Goal: Task Accomplishment & Management: Use online tool/utility

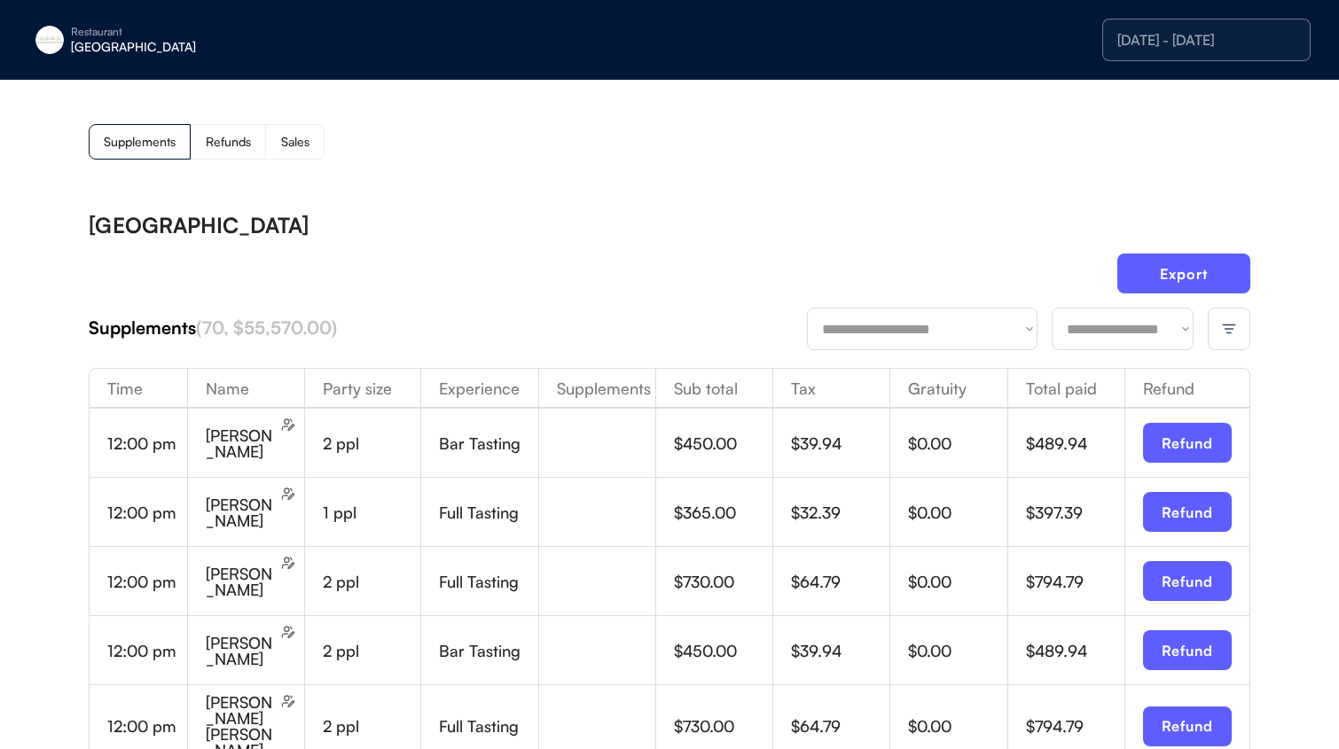
click at [1192, 28] on div "[DATE] - [DATE]" at bounding box center [1206, 40] width 208 height 43
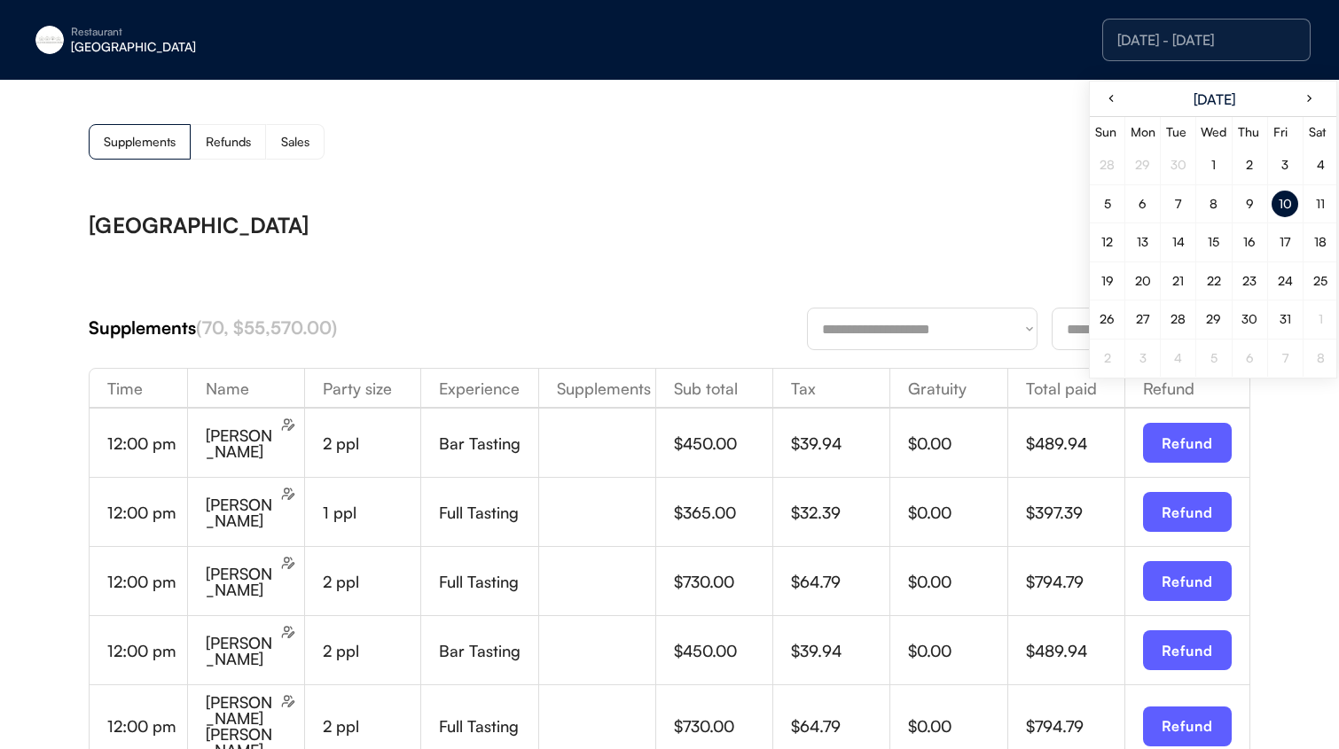
drag, startPoint x: 1291, startPoint y: 203, endPoint x: 1277, endPoint y: 205, distance: 13.4
click at [1291, 202] on div "10" at bounding box center [1284, 204] width 27 height 27
click at [770, 254] on div "Export" at bounding box center [669, 281] width 1161 height 54
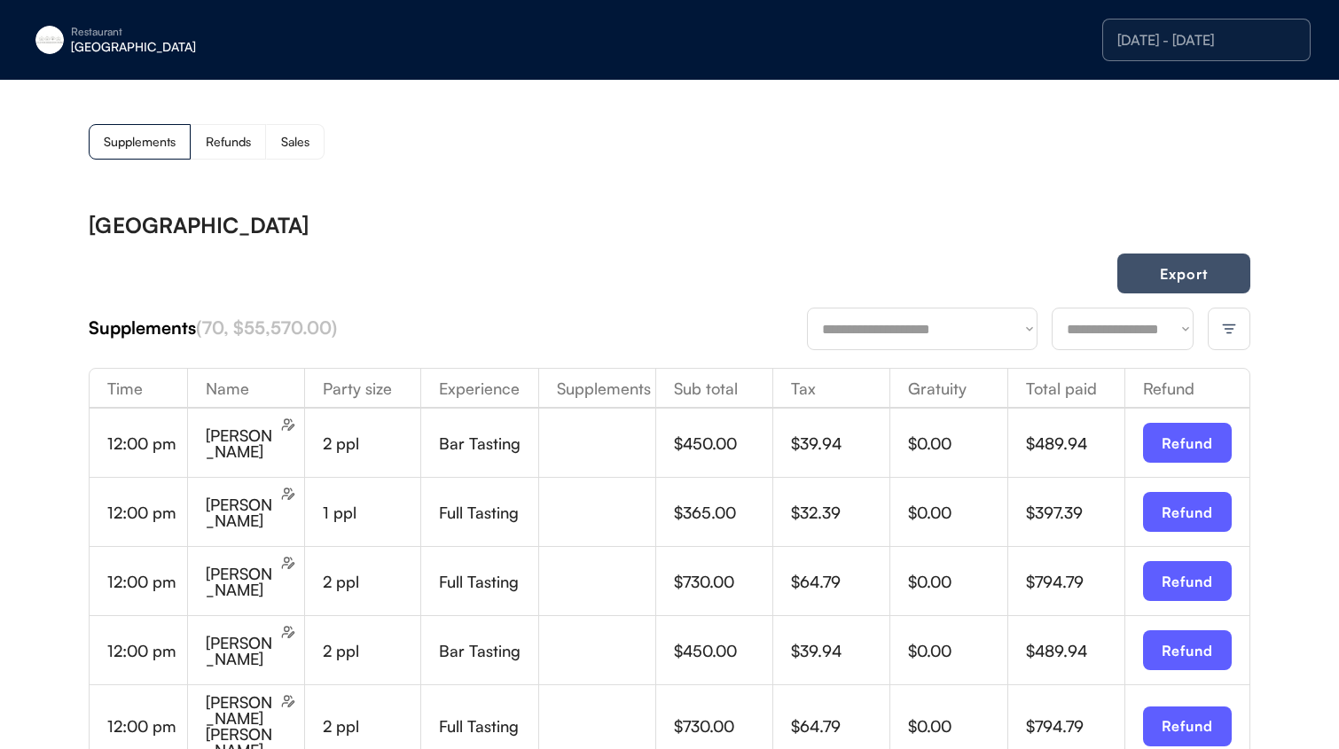
click at [1202, 265] on button "Export" at bounding box center [1183, 274] width 133 height 40
click at [1088, 326] on select "**********" at bounding box center [1122, 329] width 142 height 43
click at [1051, 308] on select "**********" at bounding box center [1122, 329] width 142 height 43
click at [1164, 285] on button "Export" at bounding box center [1183, 274] width 133 height 40
click at [1114, 316] on select "**********" at bounding box center [1122, 329] width 142 height 43
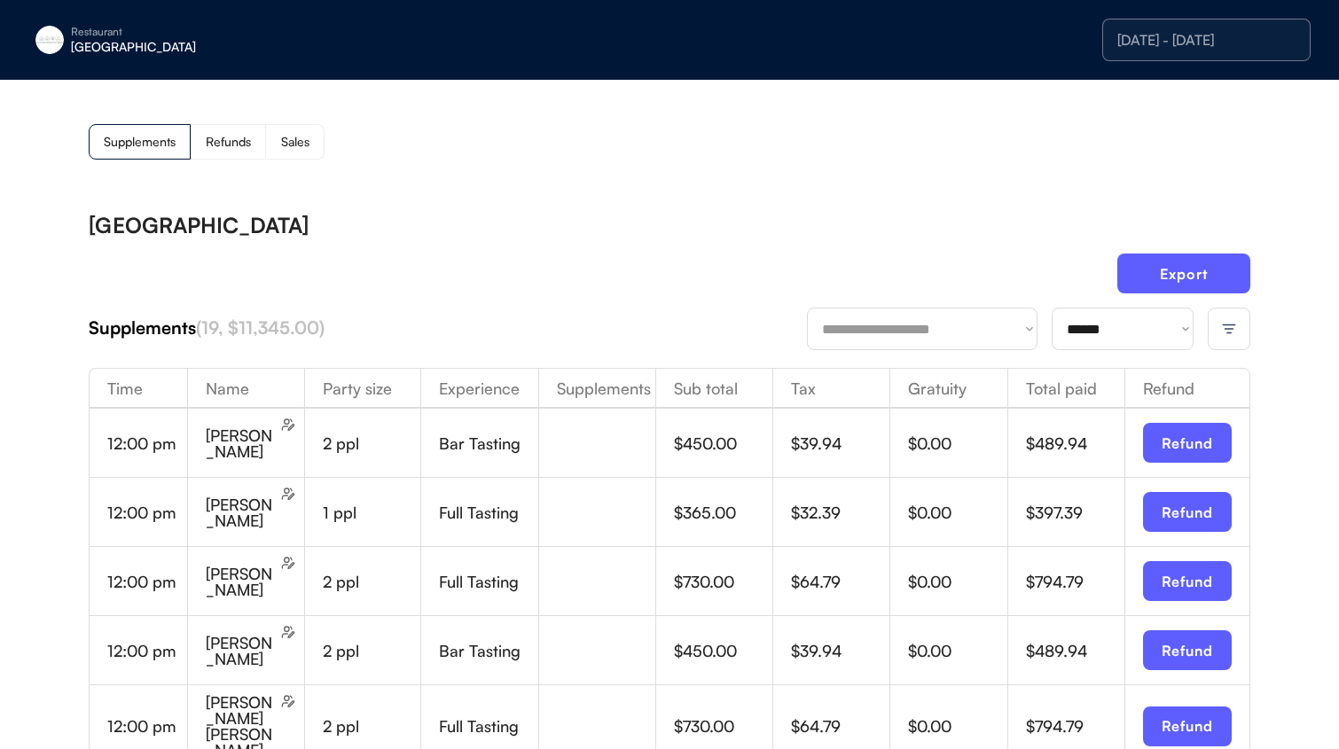
click at [1051, 308] on select "**********" at bounding box center [1122, 329] width 142 height 43
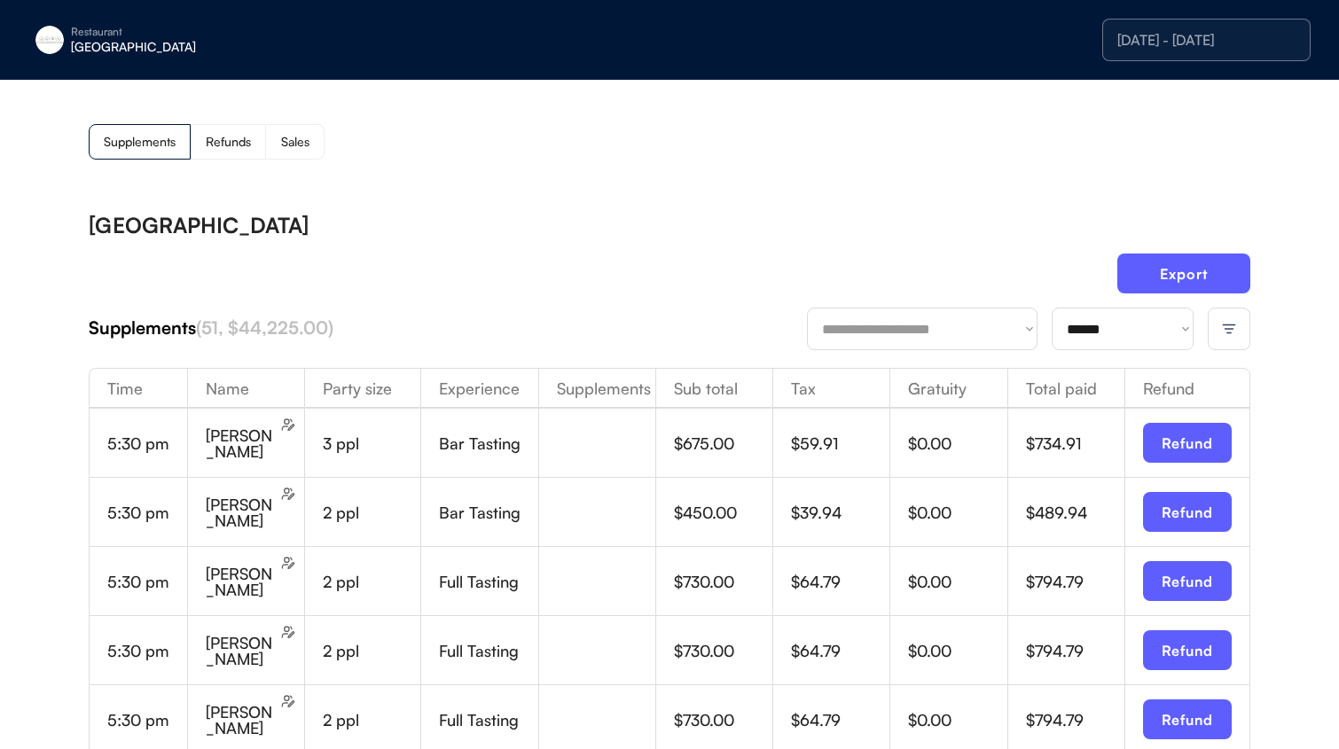
click at [1156, 262] on button "Export" at bounding box center [1183, 274] width 133 height 40
click at [1215, 326] on div at bounding box center [1228, 329] width 43 height 43
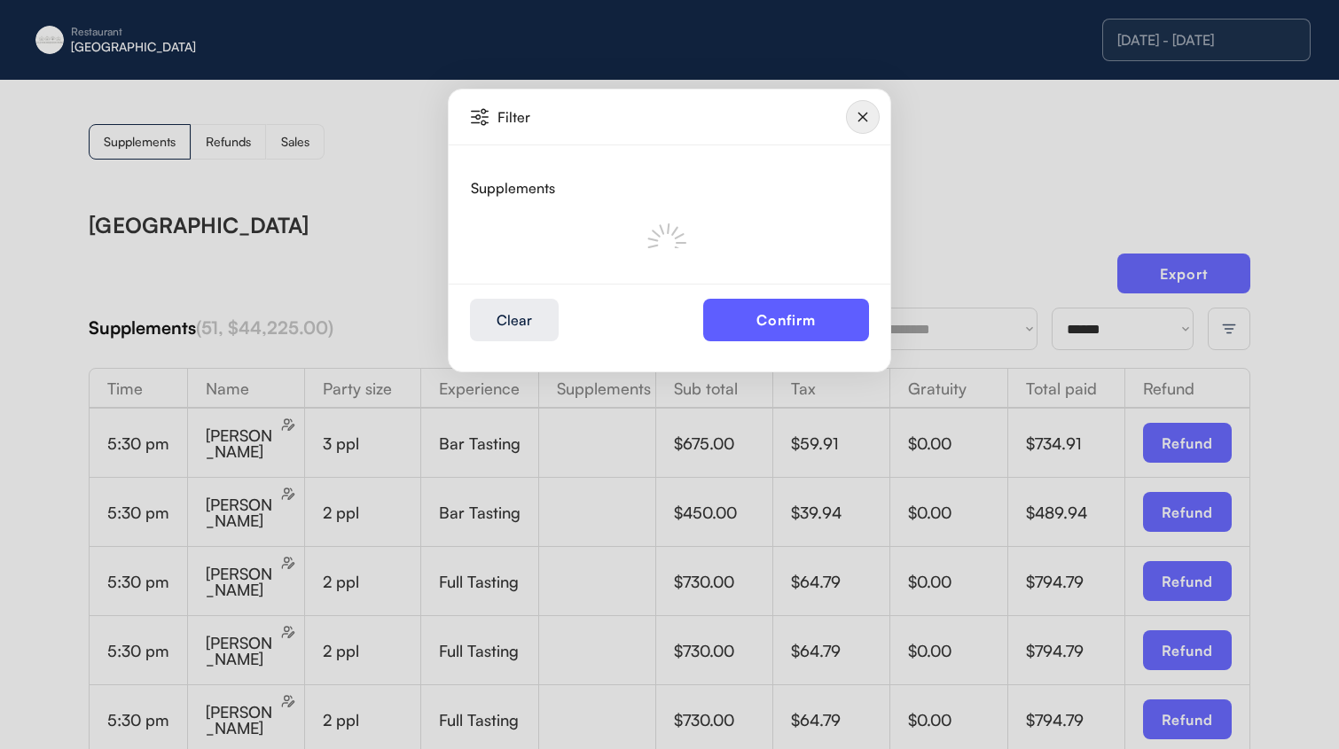
click at [857, 116] on img at bounding box center [863, 117] width 34 height 34
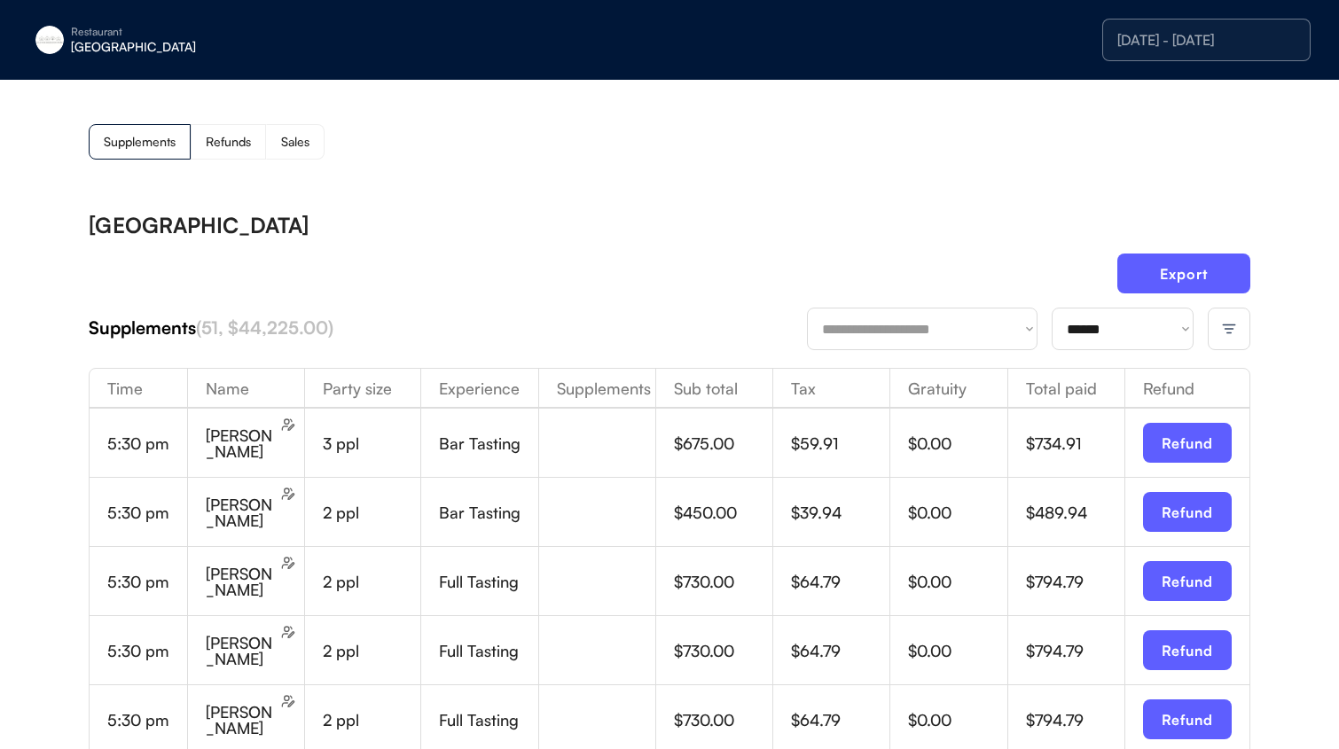
click at [296, 151] on div "Sales" at bounding box center [295, 141] width 59 height 35
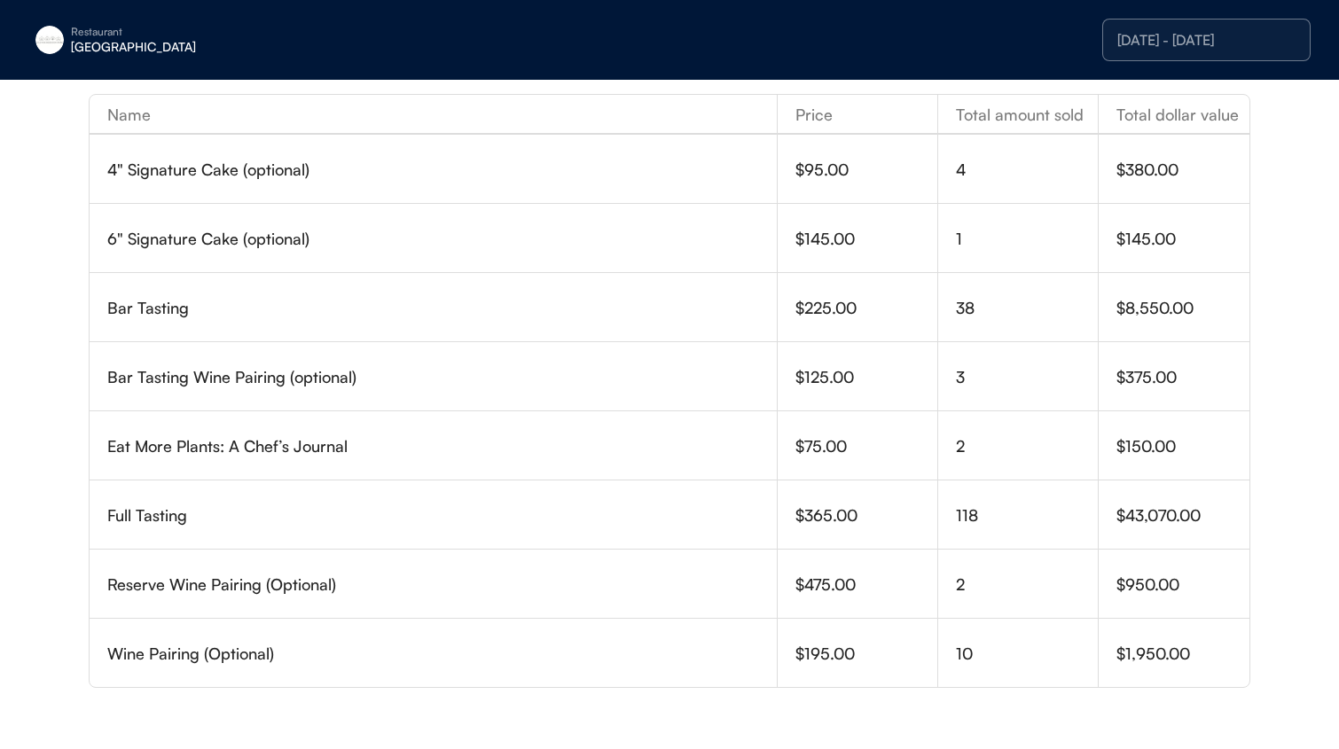
scroll to position [249, 0]
click at [1250, 59] on div "[DATE] - [DATE]" at bounding box center [1206, 40] width 208 height 43
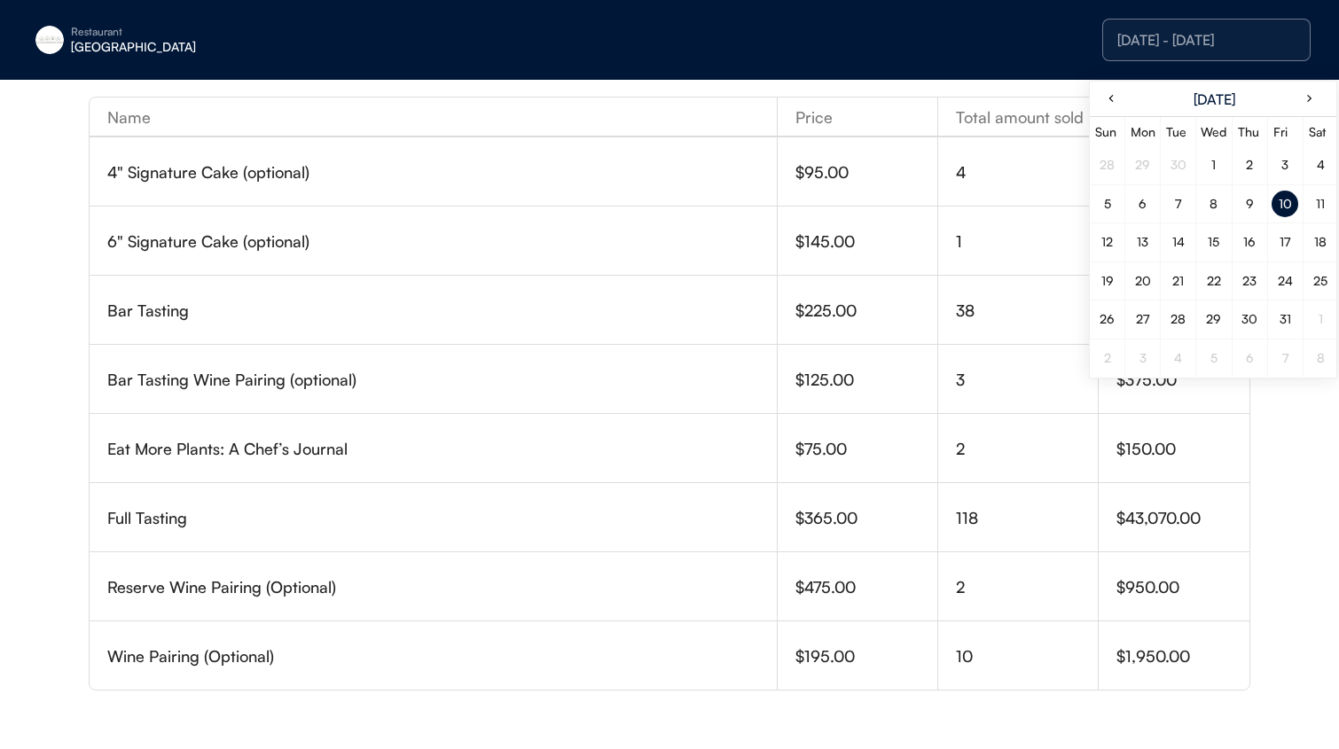
click at [1320, 205] on div "11" at bounding box center [1320, 204] width 9 height 12
click at [1321, 205] on div "11" at bounding box center [1320, 204] width 9 height 12
click at [1312, 203] on div "11" at bounding box center [1320, 204] width 27 height 27
click at [1316, 202] on div "11" at bounding box center [1320, 204] width 9 height 12
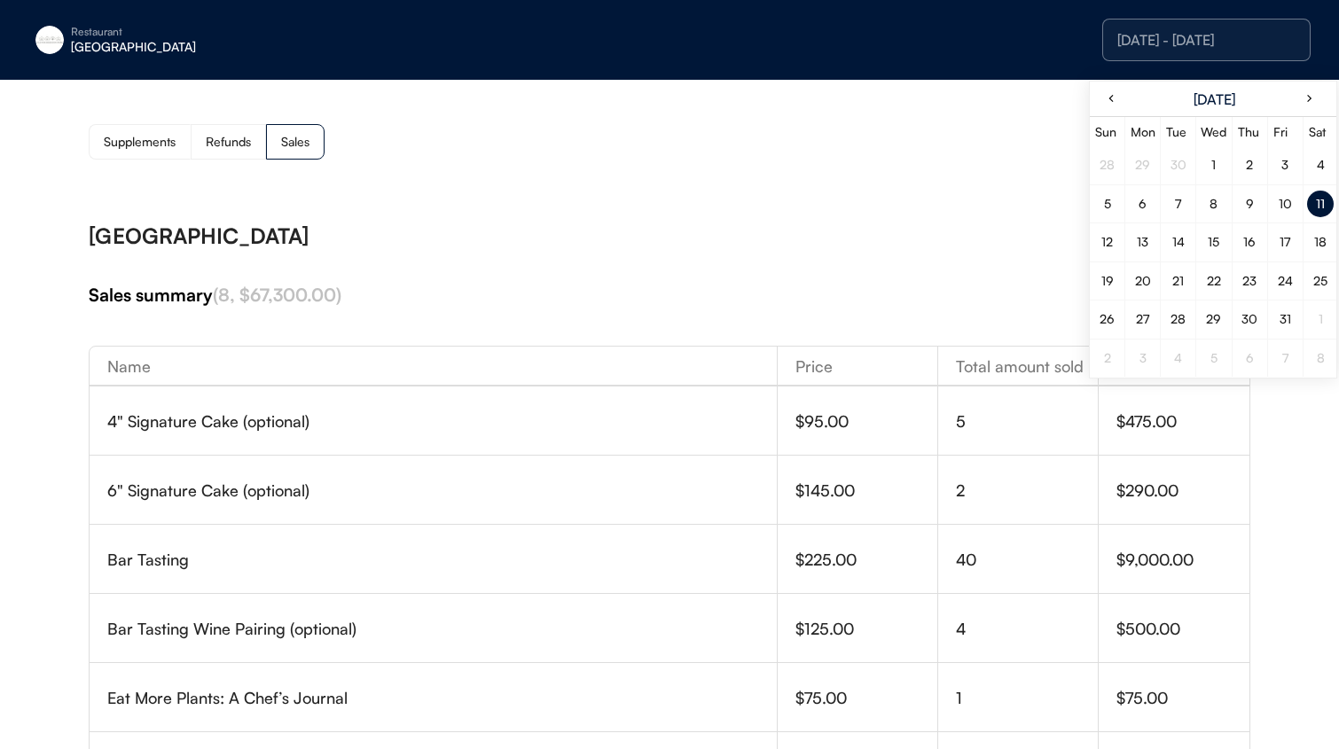
click at [498, 199] on div "Eleven Madison Park Sales summary (8, $67,300.00) Name Price Total amount sold …" at bounding box center [669, 632] width 1161 height 872
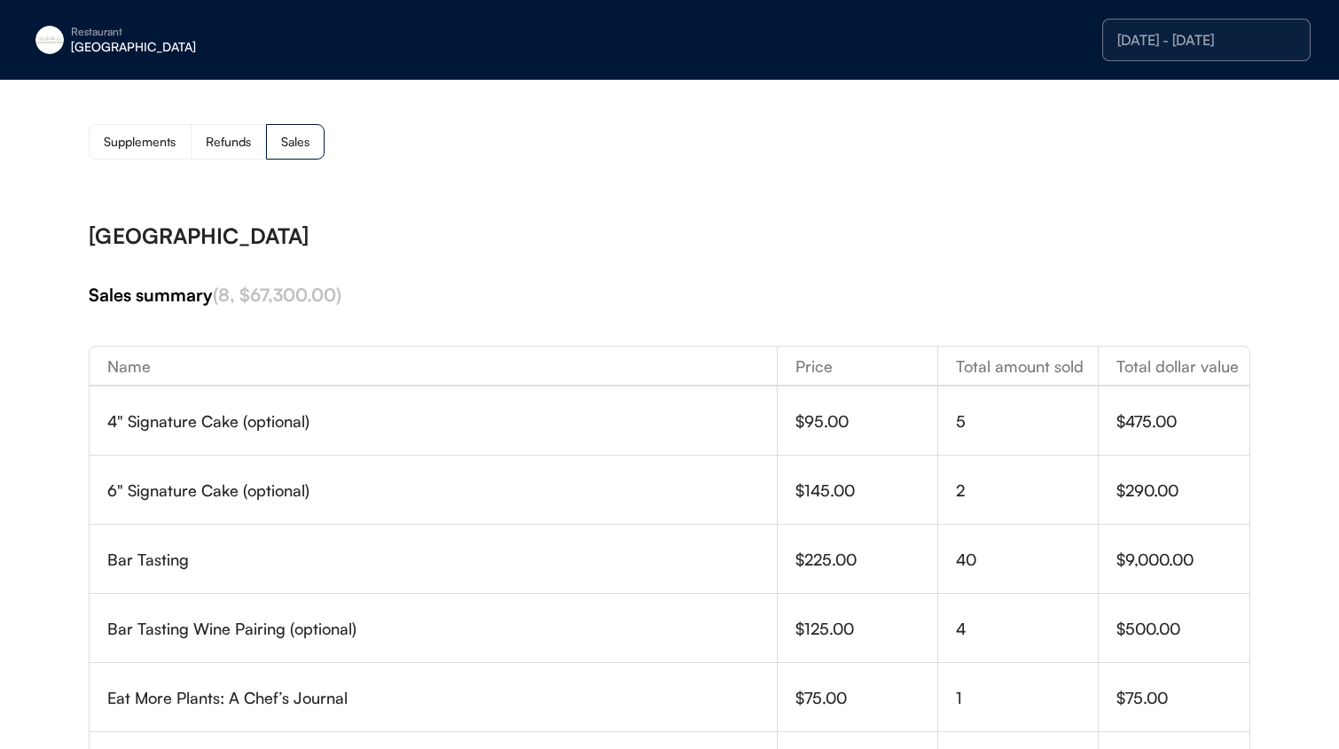
drag, startPoint x: 169, startPoint y: 139, endPoint x: 205, endPoint y: 134, distance: 35.9
click at [169, 139] on div "Supplements" at bounding box center [140, 142] width 72 height 12
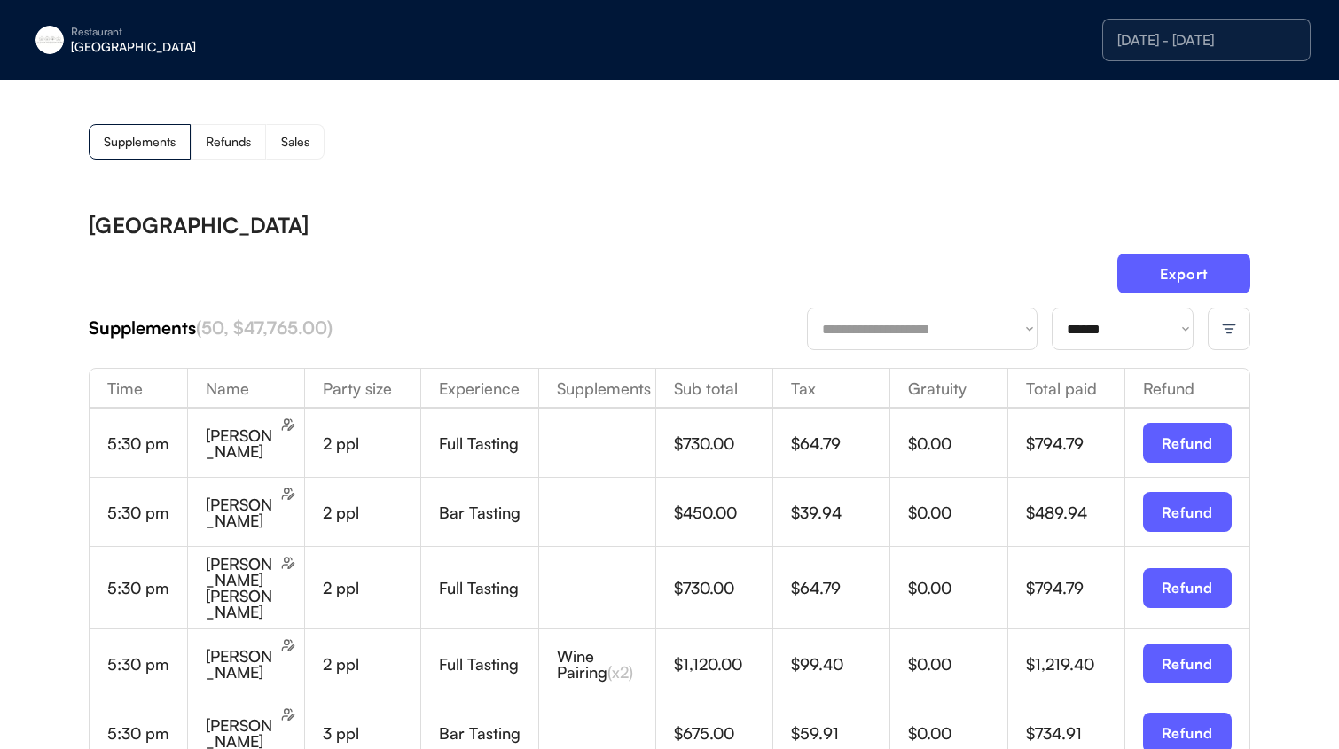
click at [1075, 333] on select "**********" at bounding box center [1122, 329] width 142 height 43
click at [1051, 308] on select "**********" at bounding box center [1122, 329] width 142 height 43
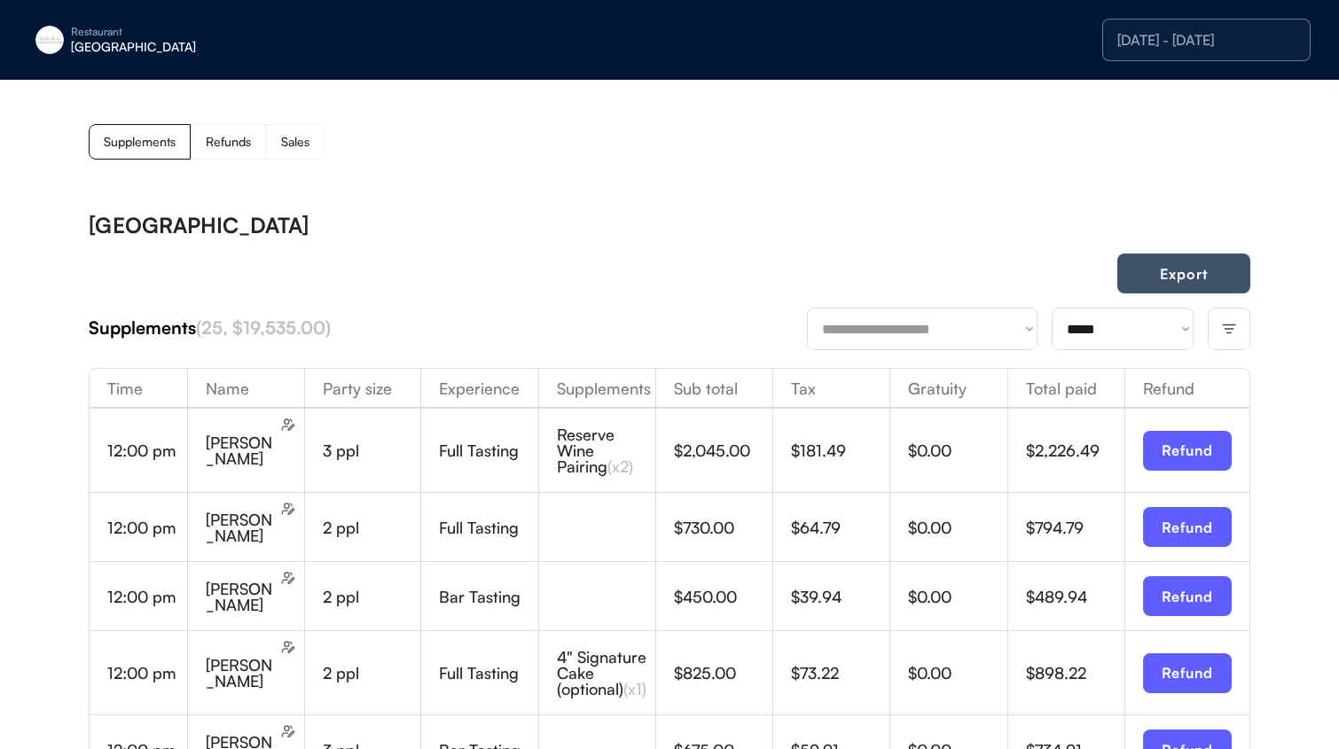
click at [1159, 268] on button "Export" at bounding box center [1183, 274] width 133 height 40
click at [1123, 340] on select "**********" at bounding box center [1122, 329] width 142 height 43
select select "********"
click at [1051, 308] on select "**********" at bounding box center [1122, 329] width 142 height 43
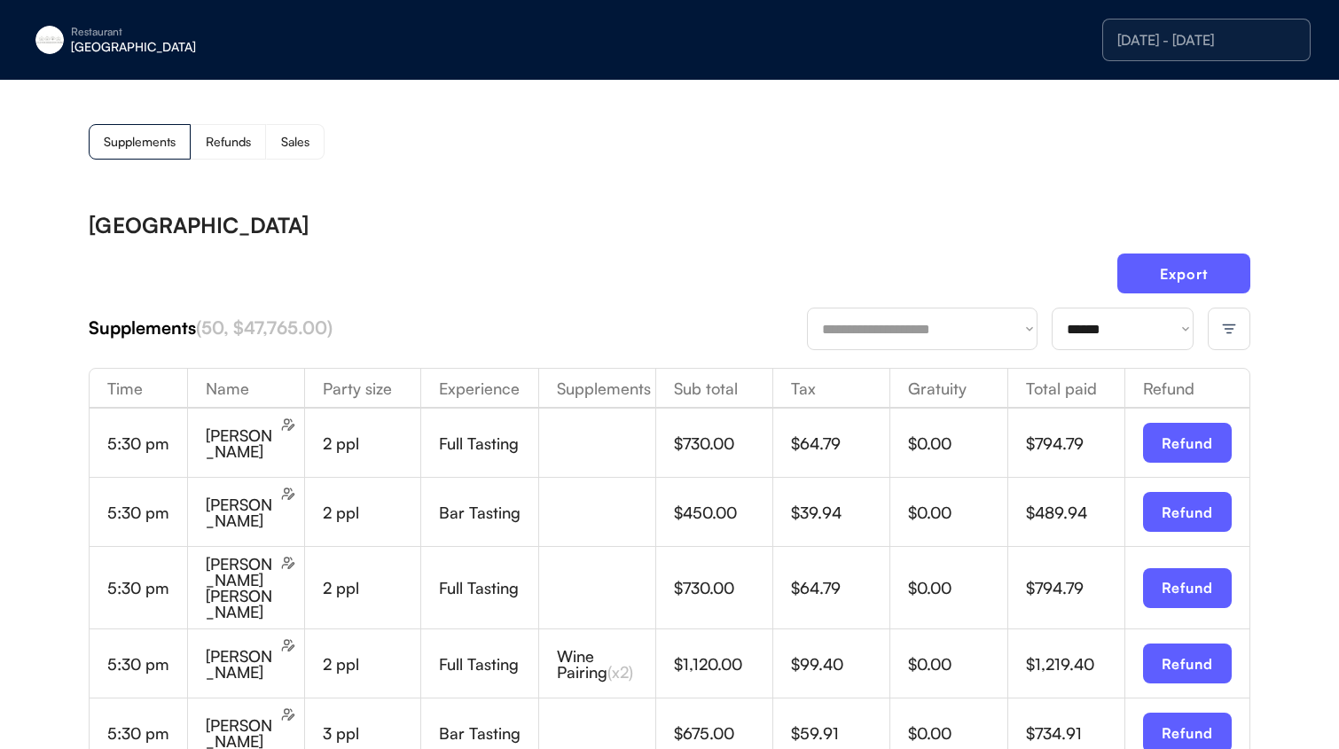
click at [1118, 159] on div "Supplements Refunds Sales" at bounding box center [669, 141] width 1161 height 35
drag, startPoint x: 1155, startPoint y: 262, endPoint x: 1143, endPoint y: 258, distance: 13.2
click at [1155, 262] on button "Export" at bounding box center [1183, 274] width 133 height 40
click at [1004, 219] on div "[GEOGRAPHIC_DATA]" at bounding box center [669, 225] width 1161 height 21
click at [283, 150] on div "Sales" at bounding box center [295, 141] width 59 height 35
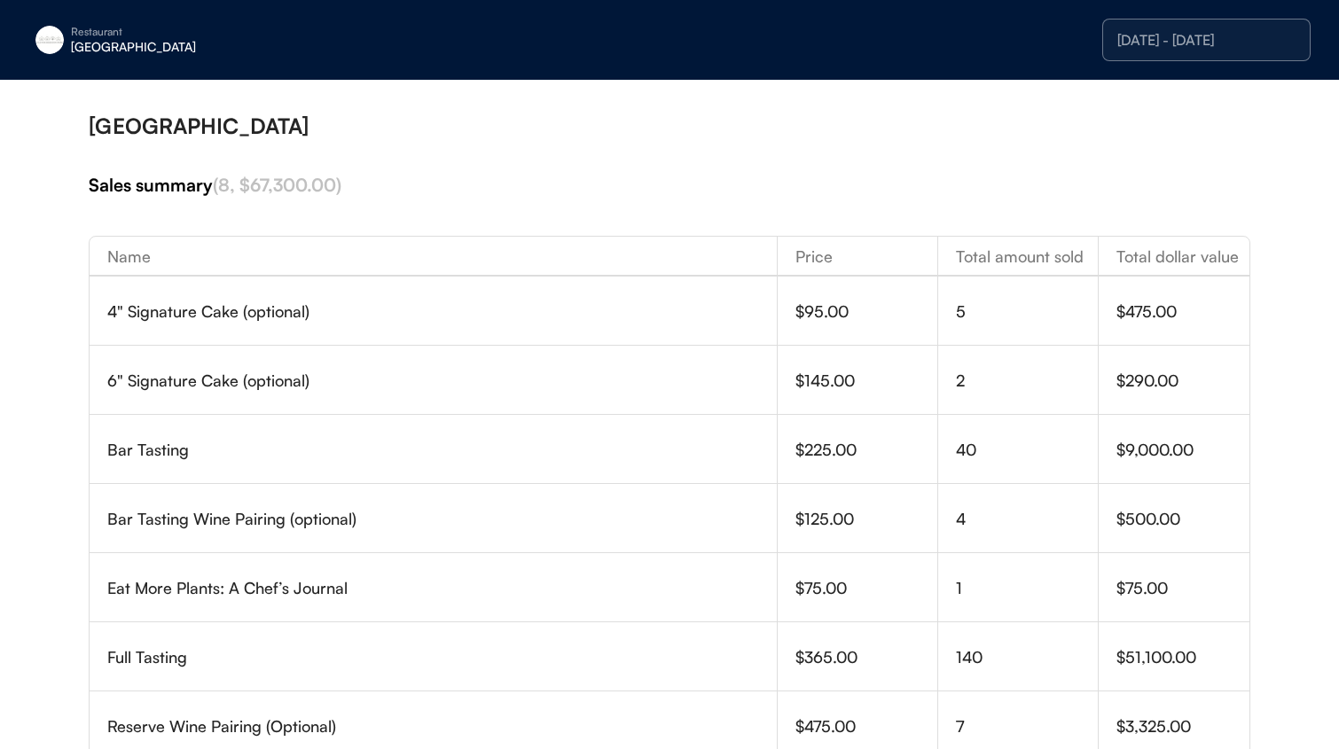
scroll to position [66, 0]
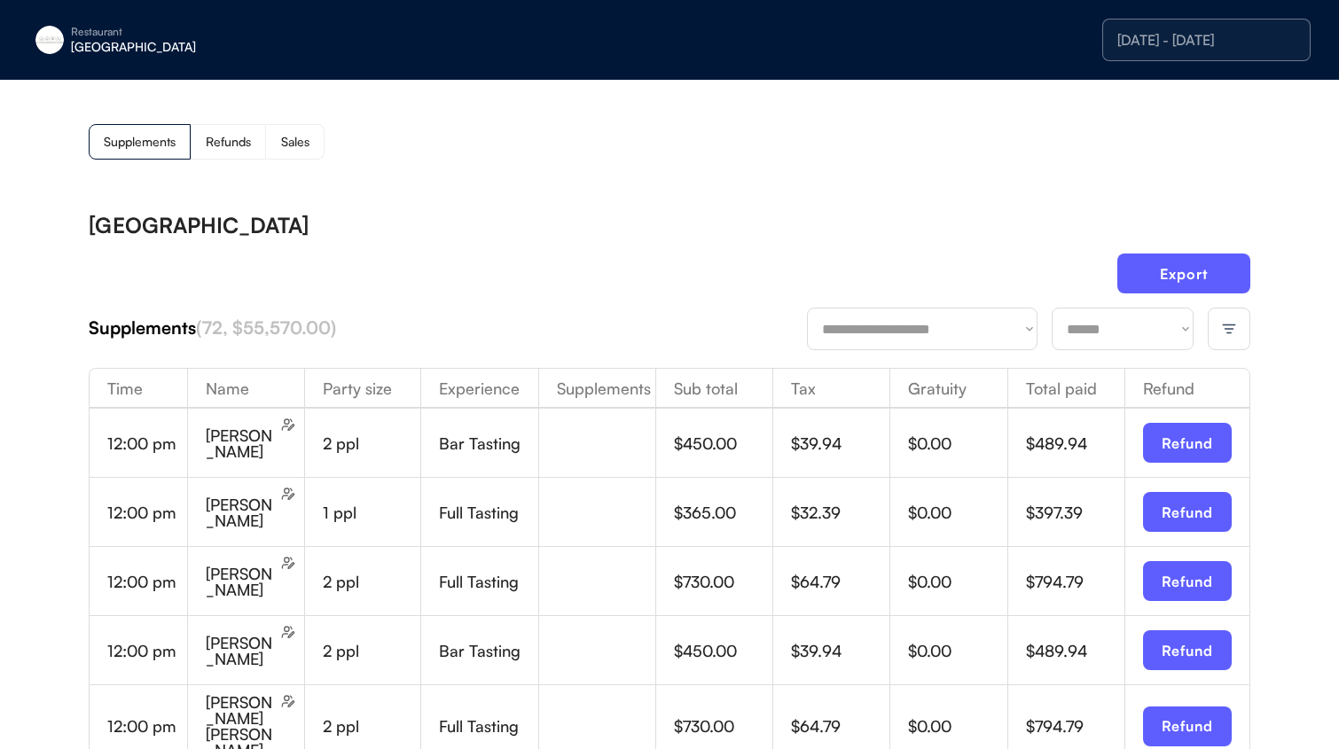
click at [1226, 33] on div "[DATE] - [DATE]" at bounding box center [1206, 40] width 178 height 14
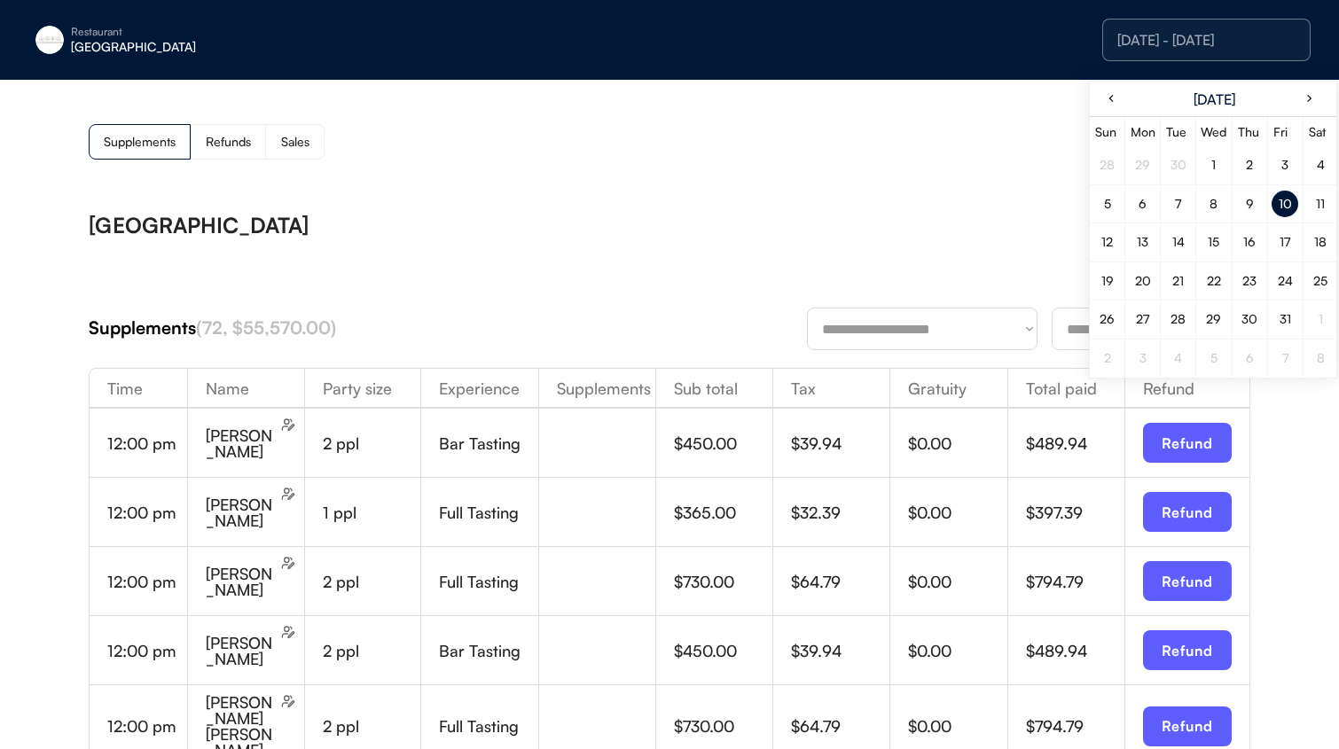
click at [1109, 237] on div "12" at bounding box center [1107, 242] width 12 height 12
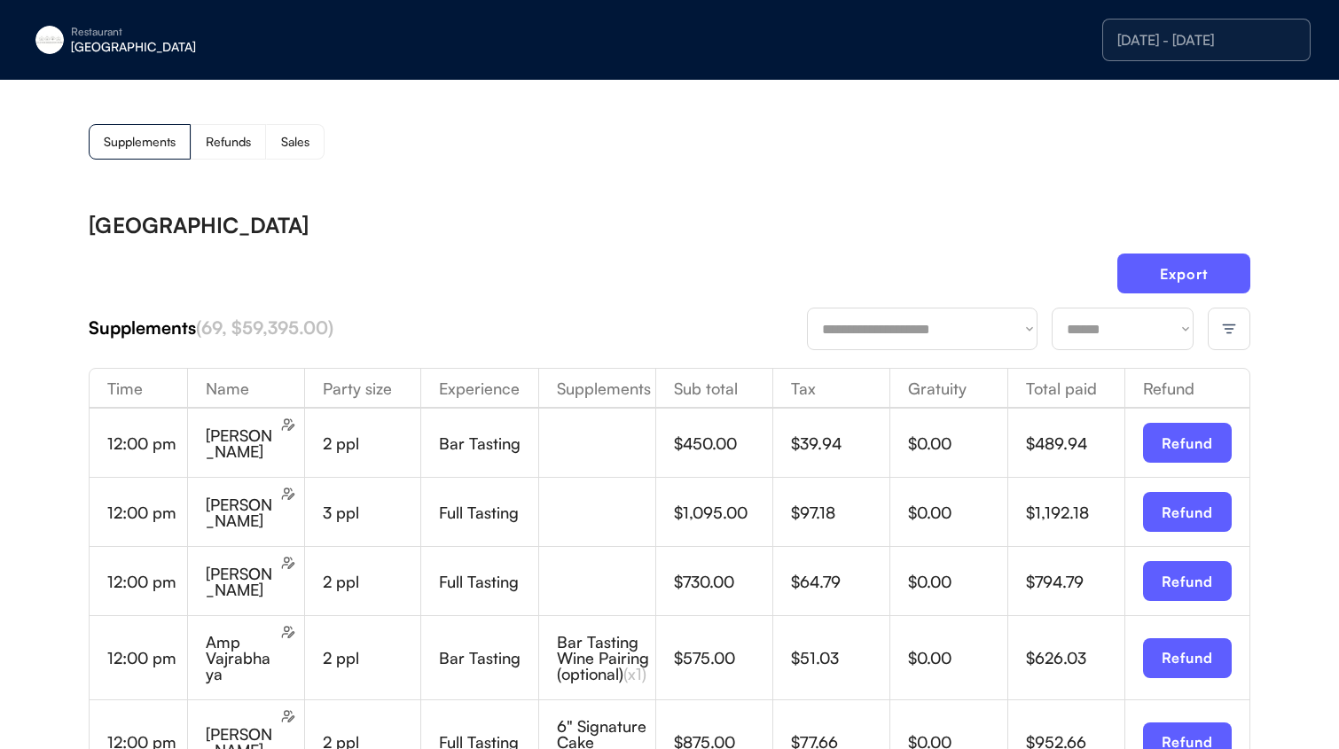
click at [1136, 330] on select "**********" at bounding box center [1122, 329] width 142 height 43
click at [1051, 308] on select "**********" at bounding box center [1122, 329] width 142 height 43
click at [1207, 278] on button "Export" at bounding box center [1183, 274] width 133 height 40
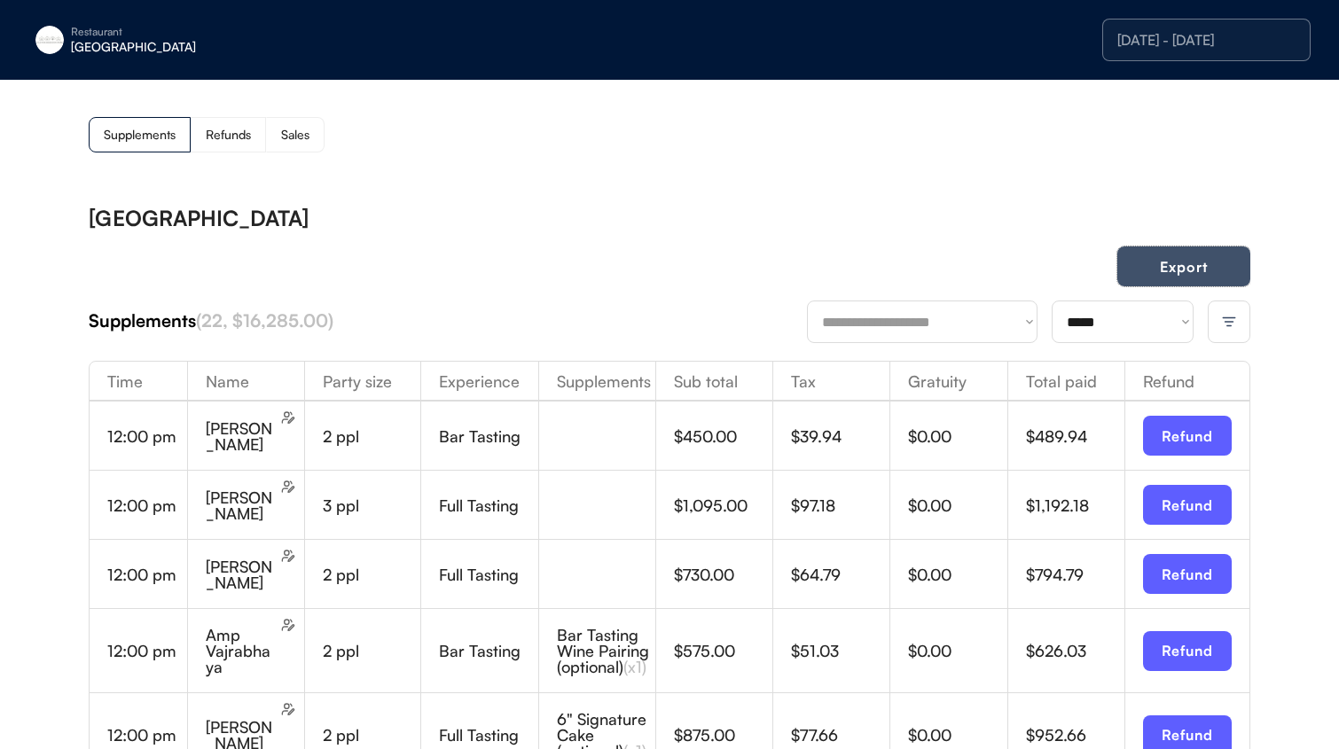
click at [1149, 254] on button "Export" at bounding box center [1183, 266] width 133 height 40
click at [1071, 328] on select "**********" at bounding box center [1122, 322] width 142 height 43
select select "********"
click at [1051, 301] on select "**********" at bounding box center [1122, 322] width 142 height 43
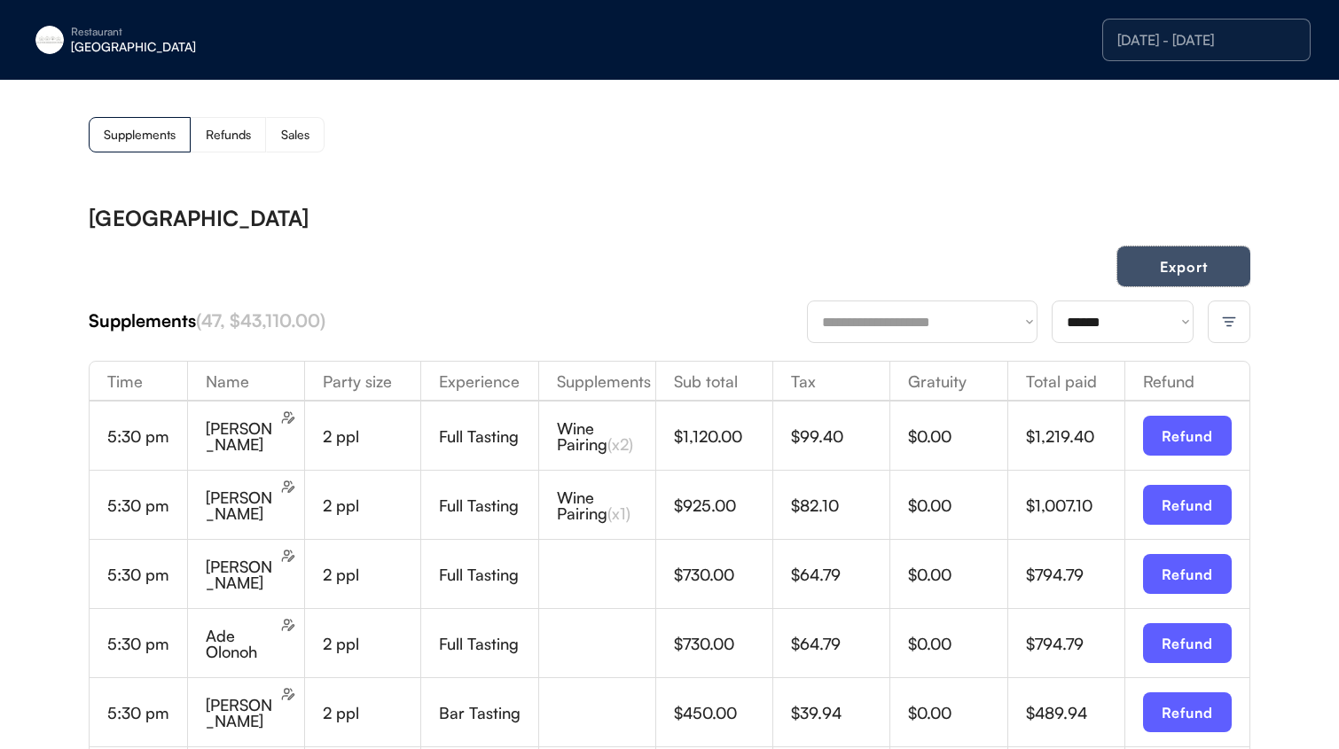
click at [1221, 274] on button "Export" at bounding box center [1183, 266] width 133 height 40
click at [1188, 269] on button "Export" at bounding box center [1183, 267] width 133 height 40
drag, startPoint x: 346, startPoint y: 127, endPoint x: 297, endPoint y: 123, distance: 48.9
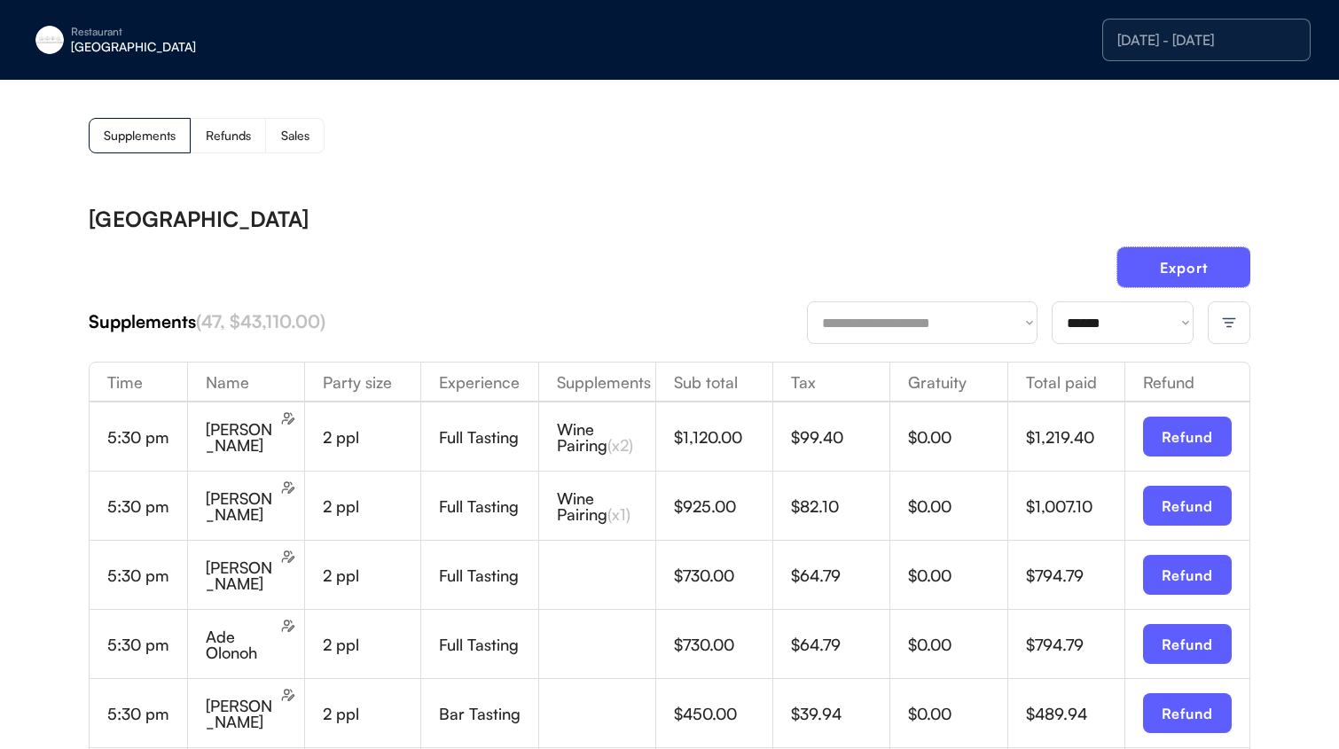
click at [344, 127] on div "Supplements Refunds Sales" at bounding box center [669, 135] width 1161 height 35
click at [295, 124] on div "Sales" at bounding box center [295, 135] width 59 height 35
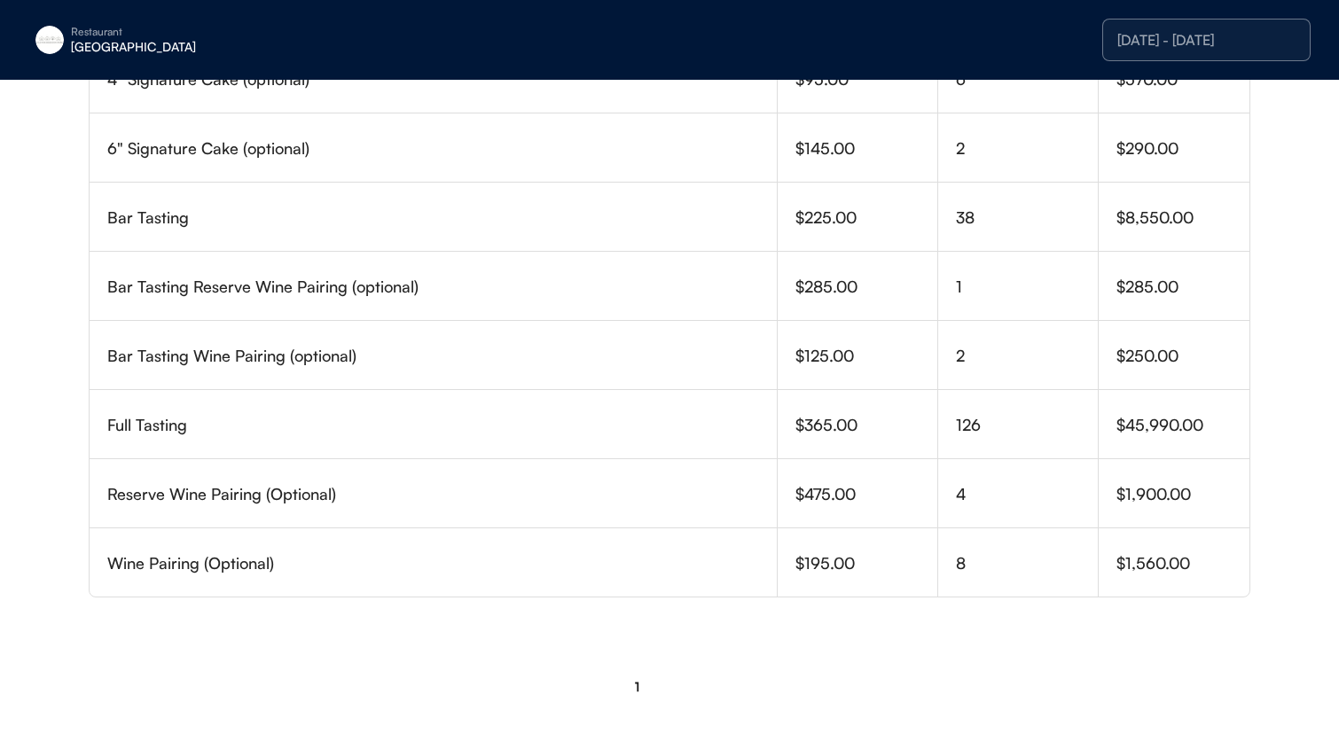
scroll to position [0, 0]
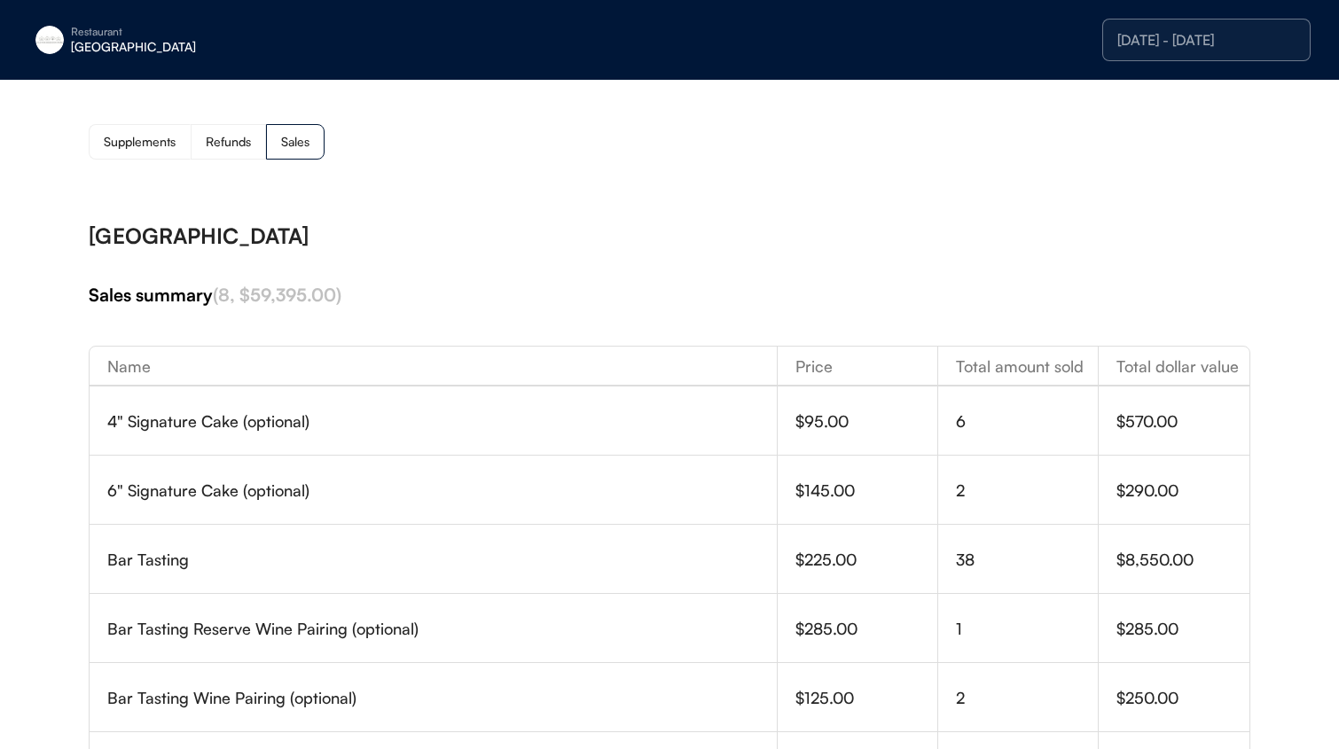
click at [113, 48] on div "[GEOGRAPHIC_DATA]" at bounding box center [182, 47] width 223 height 12
click at [144, 146] on div "[PERSON_NAME]" at bounding box center [147, 134] width 195 height 47
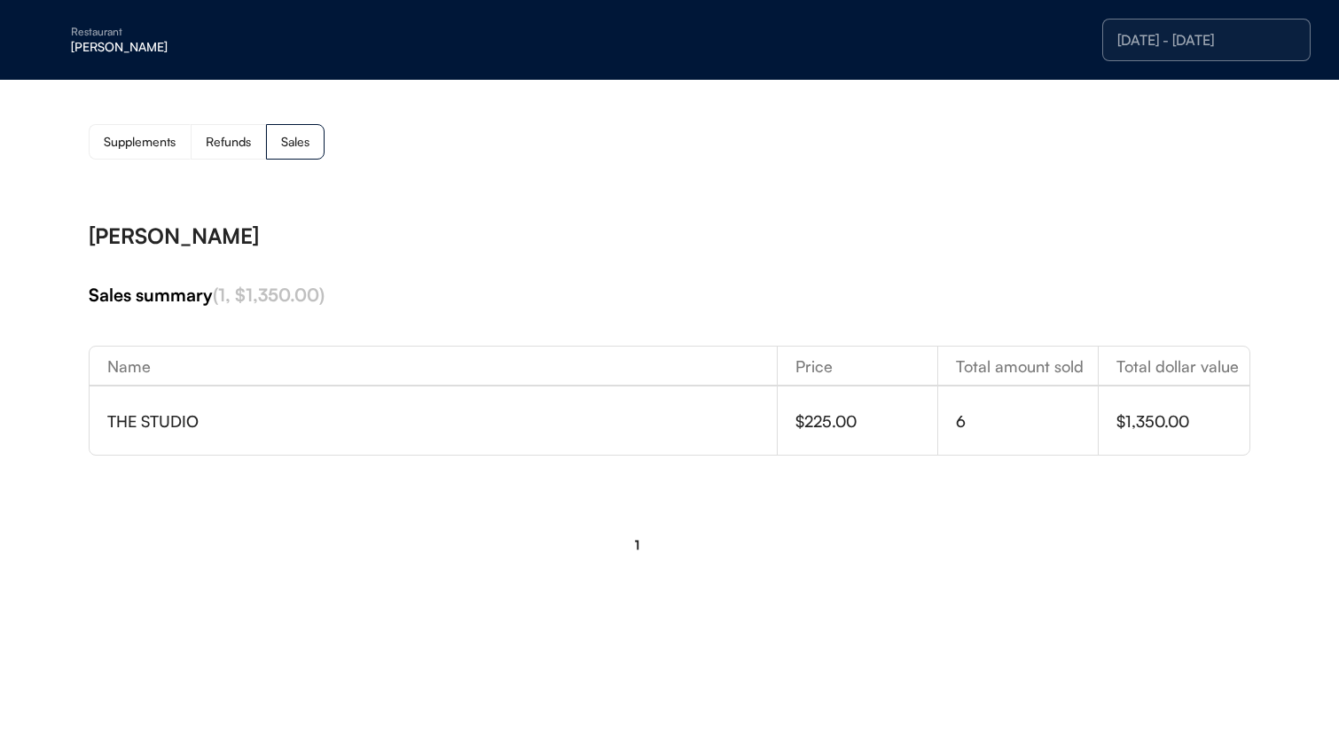
click at [166, 142] on div "Supplements" at bounding box center [140, 142] width 72 height 12
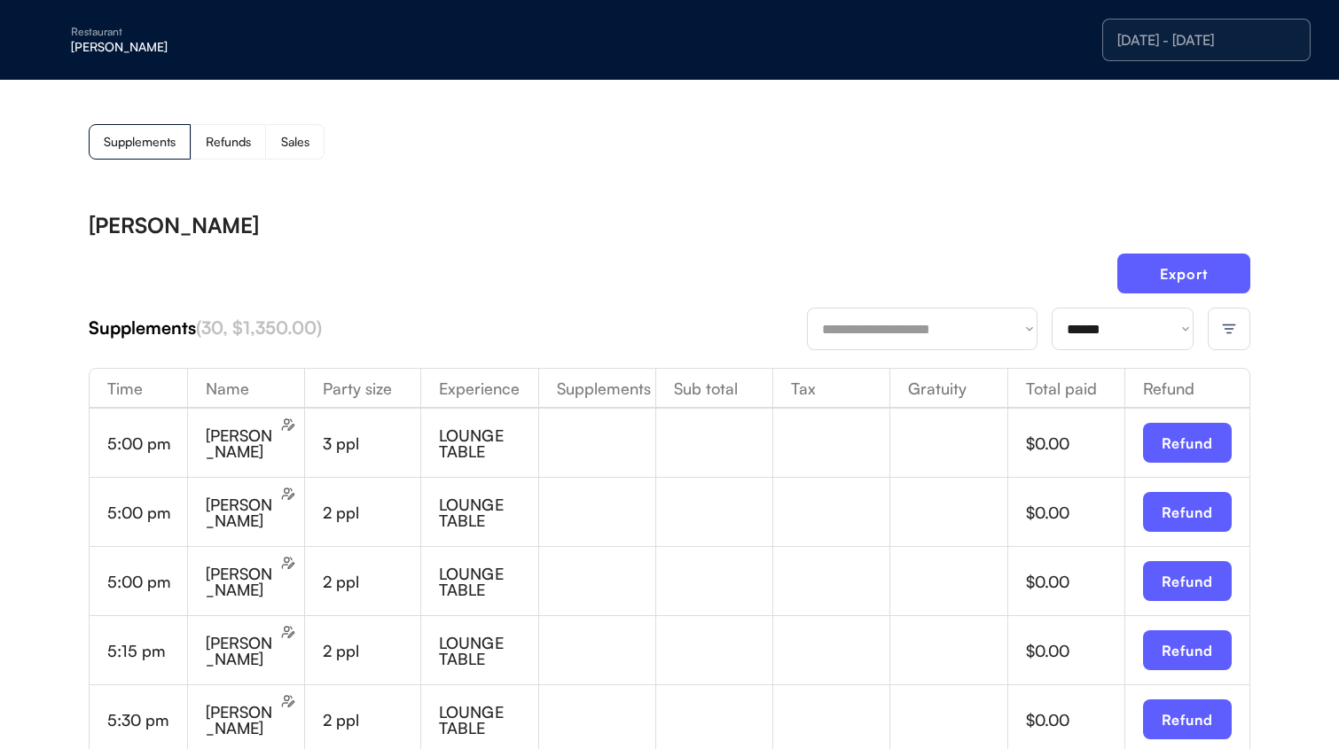
click at [1238, 324] on div at bounding box center [1228, 329] width 43 height 43
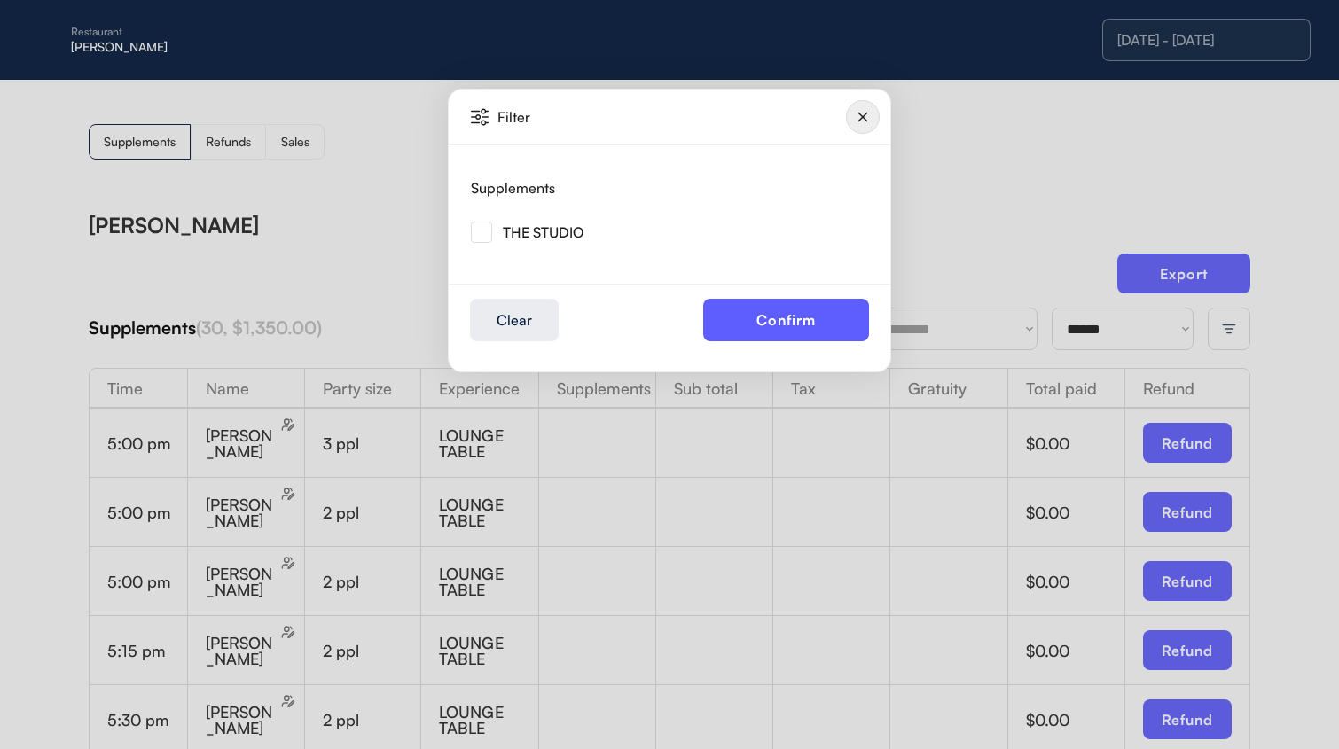
click at [560, 225] on div "THE STUDIO" at bounding box center [543, 232] width 81 height 14
click at [471, 233] on img at bounding box center [481, 232] width 21 height 21
click at [834, 325] on button "Confirm" at bounding box center [786, 320] width 166 height 43
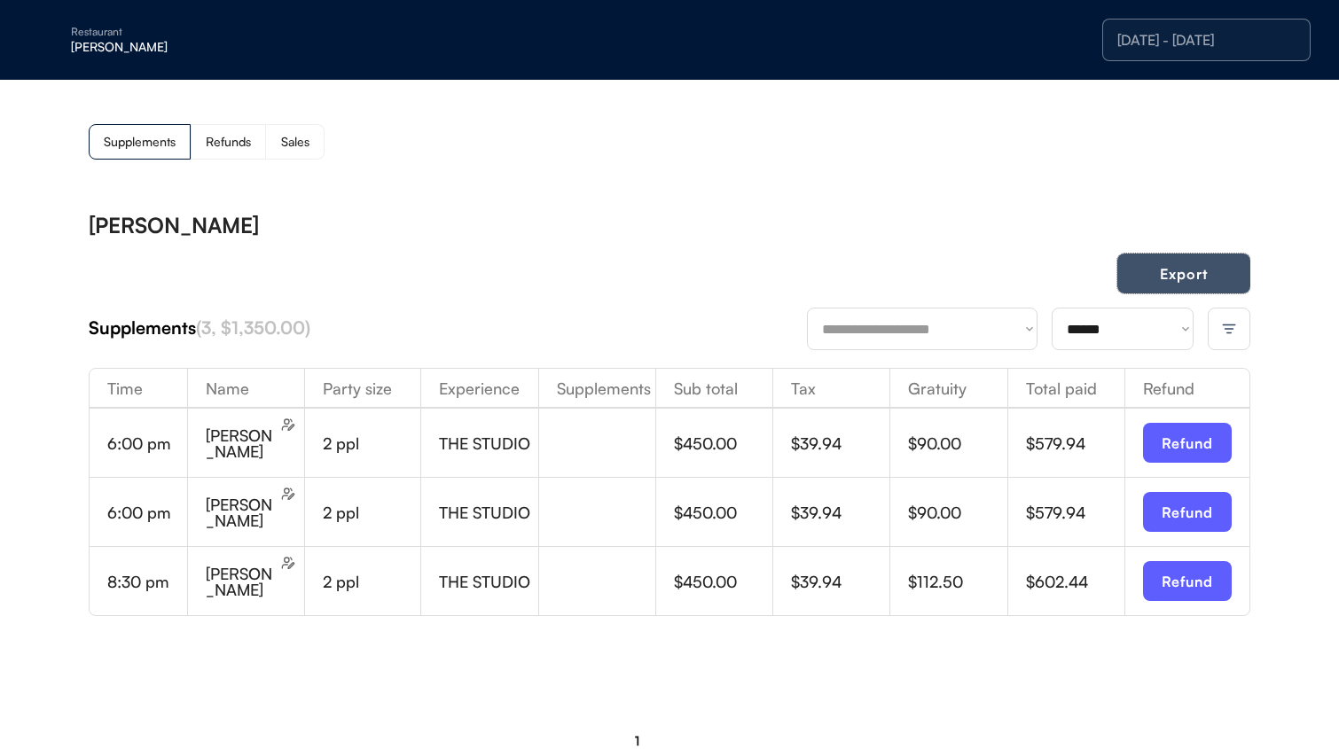
click at [1210, 277] on button "Export" at bounding box center [1183, 274] width 133 height 40
click at [1223, 38] on div "[DATE] - [DATE]" at bounding box center [1206, 40] width 178 height 14
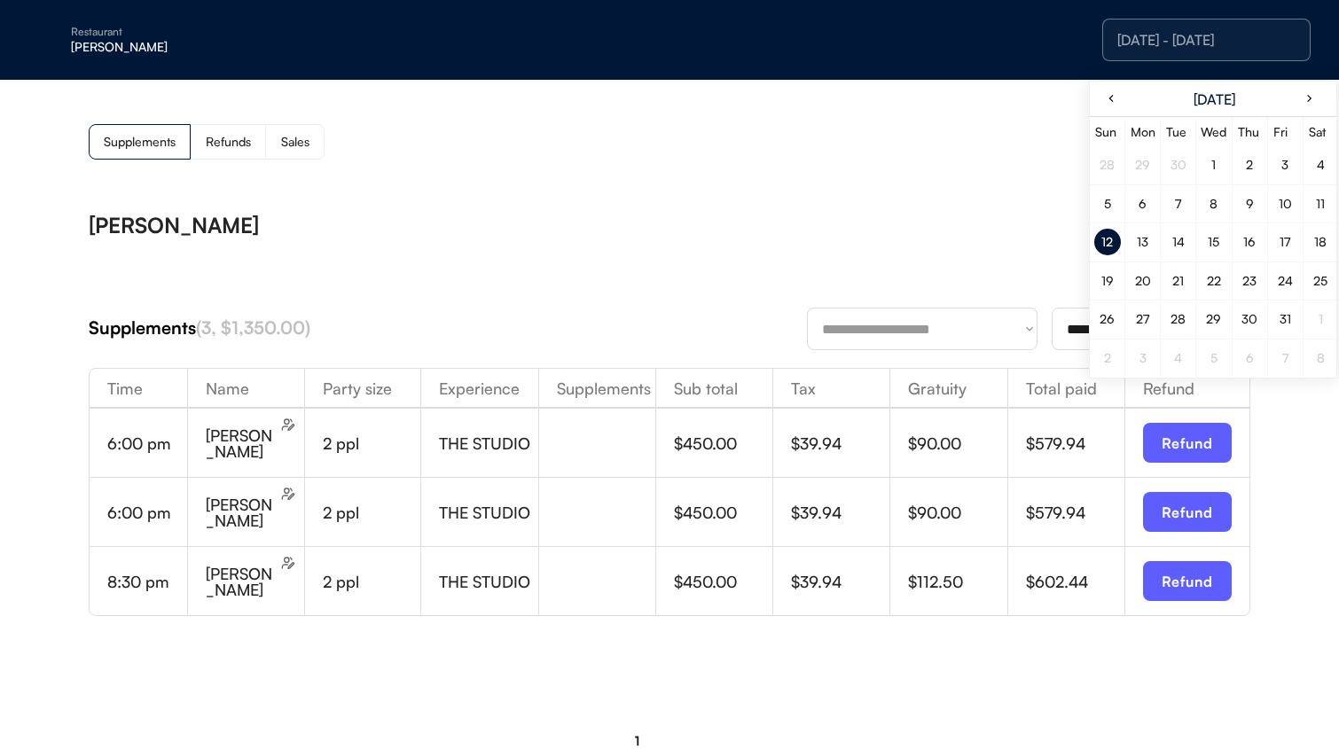
click at [996, 145] on div "Supplements Refunds Sales" at bounding box center [669, 141] width 1161 height 35
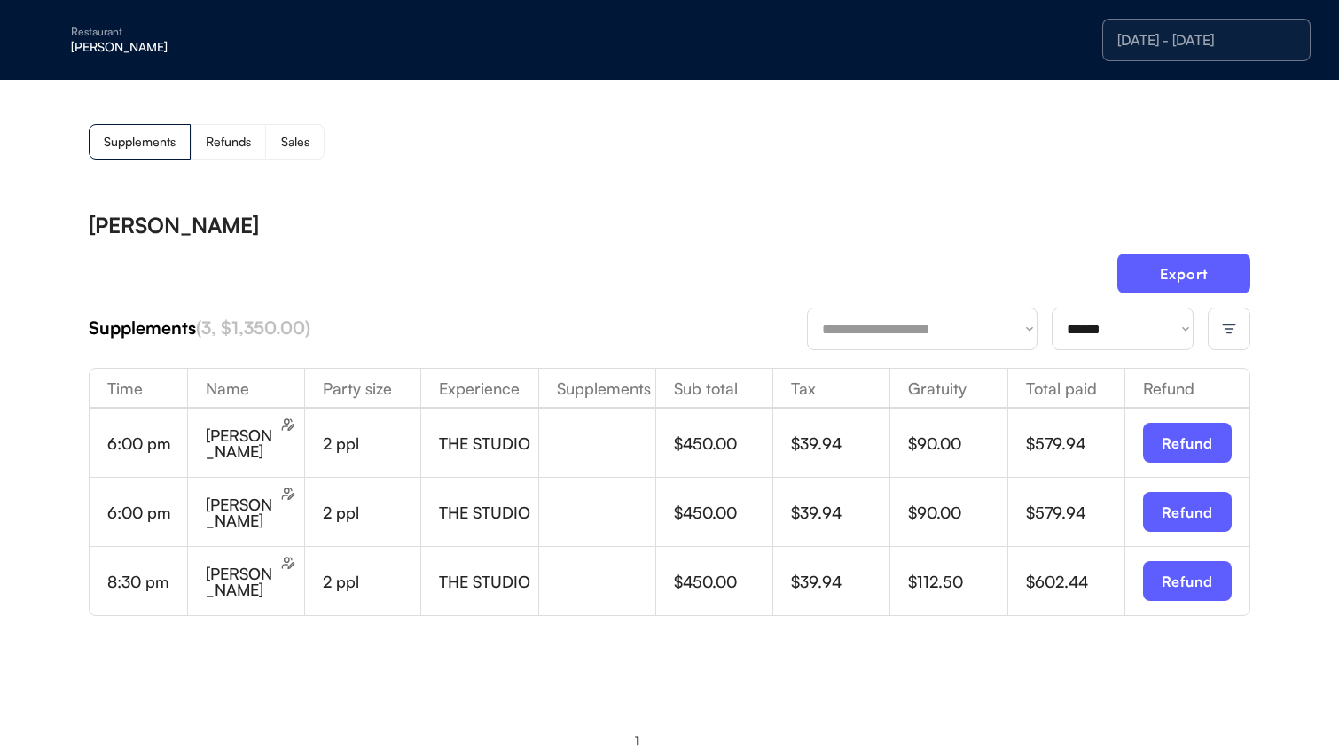
click at [1190, 33] on div "[DATE] - [DATE]" at bounding box center [1206, 40] width 178 height 14
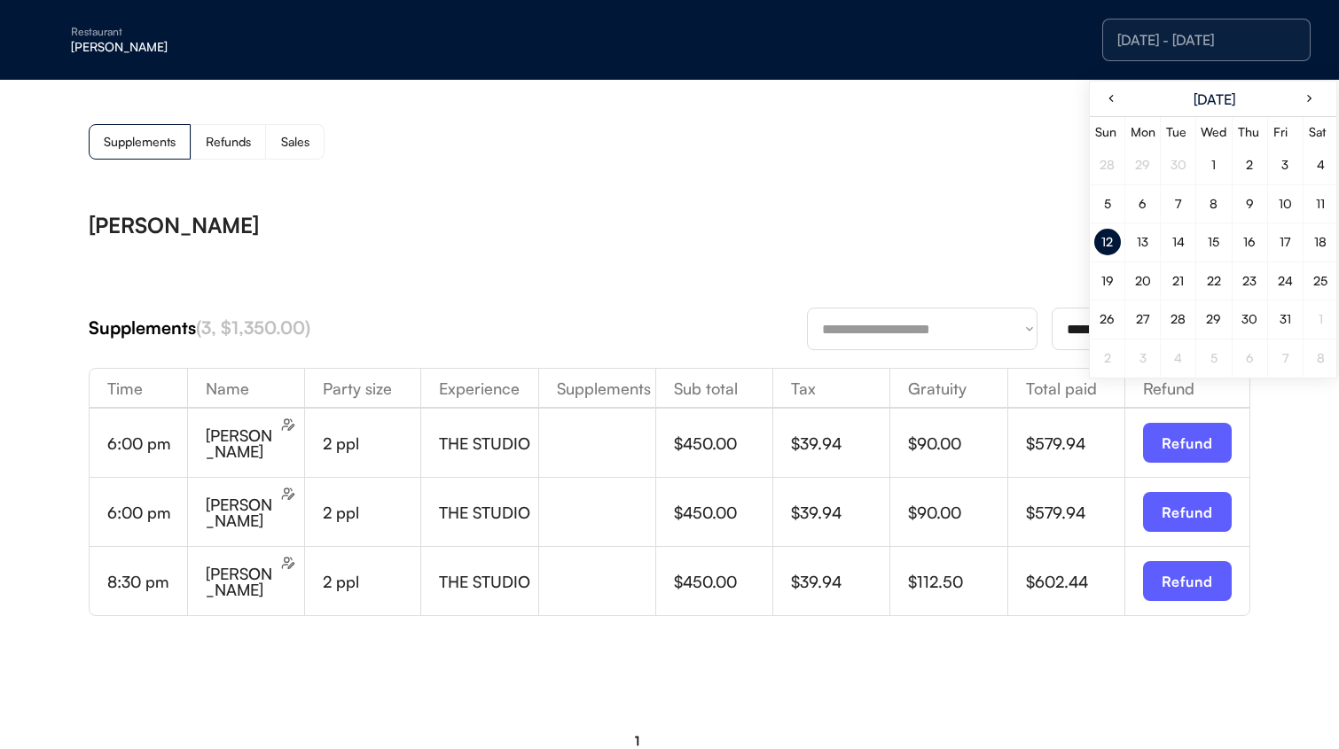
click at [1316, 208] on div "11" at bounding box center [1320, 204] width 9 height 12
click at [877, 267] on div "Export" at bounding box center [669, 281] width 1161 height 54
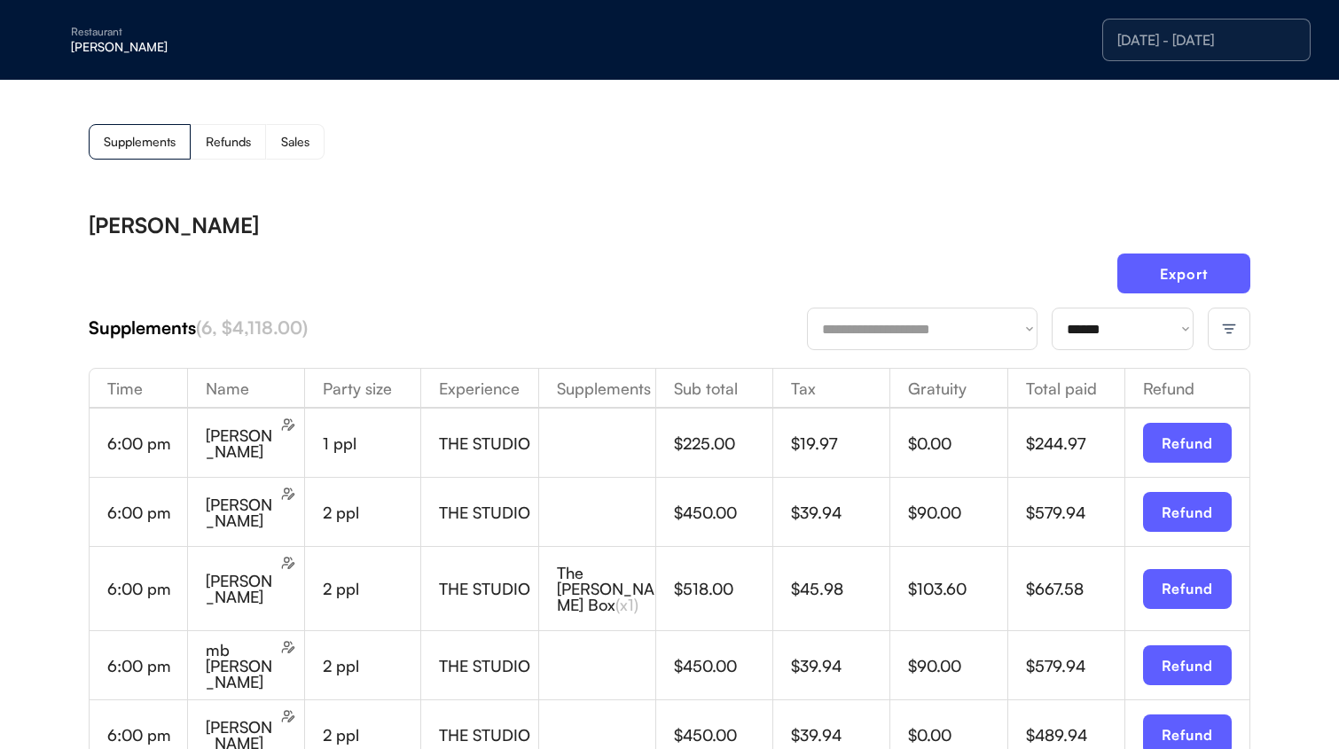
click at [1232, 335] on img at bounding box center [1229, 329] width 16 height 16
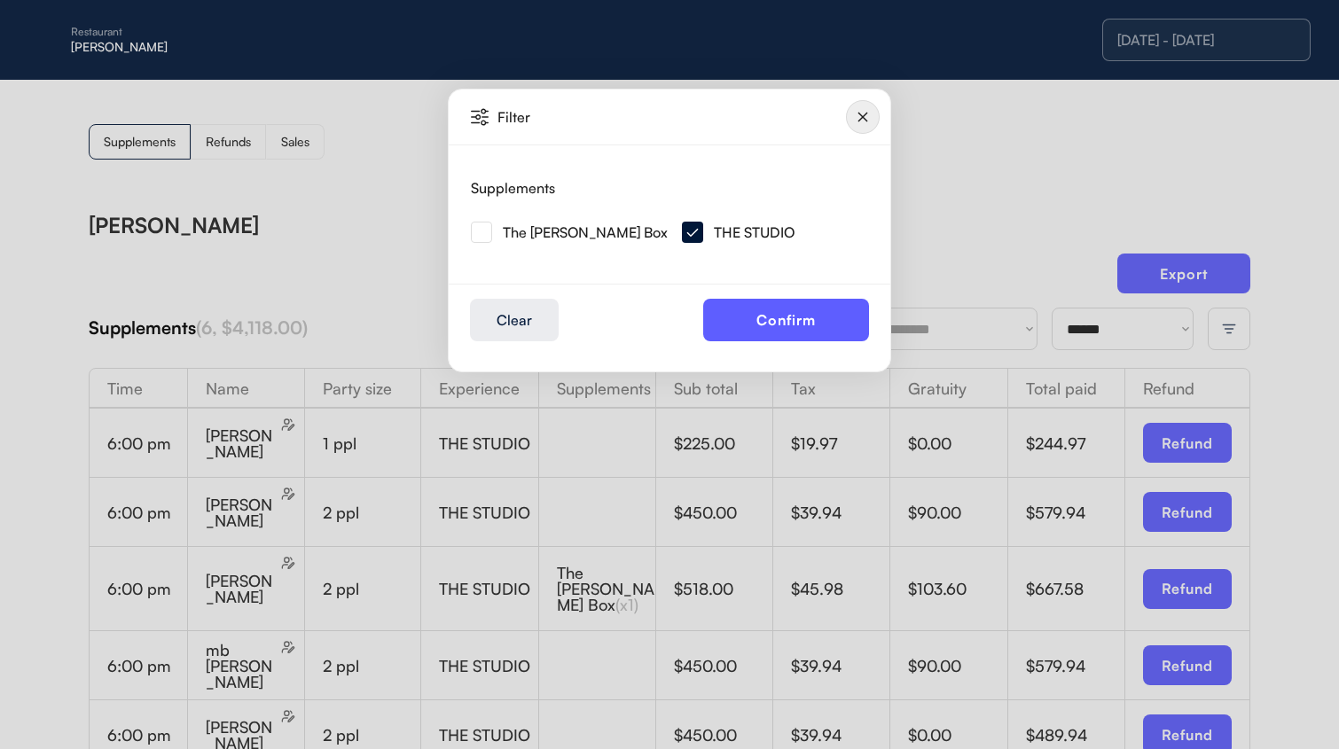
click at [875, 125] on img at bounding box center [863, 117] width 34 height 34
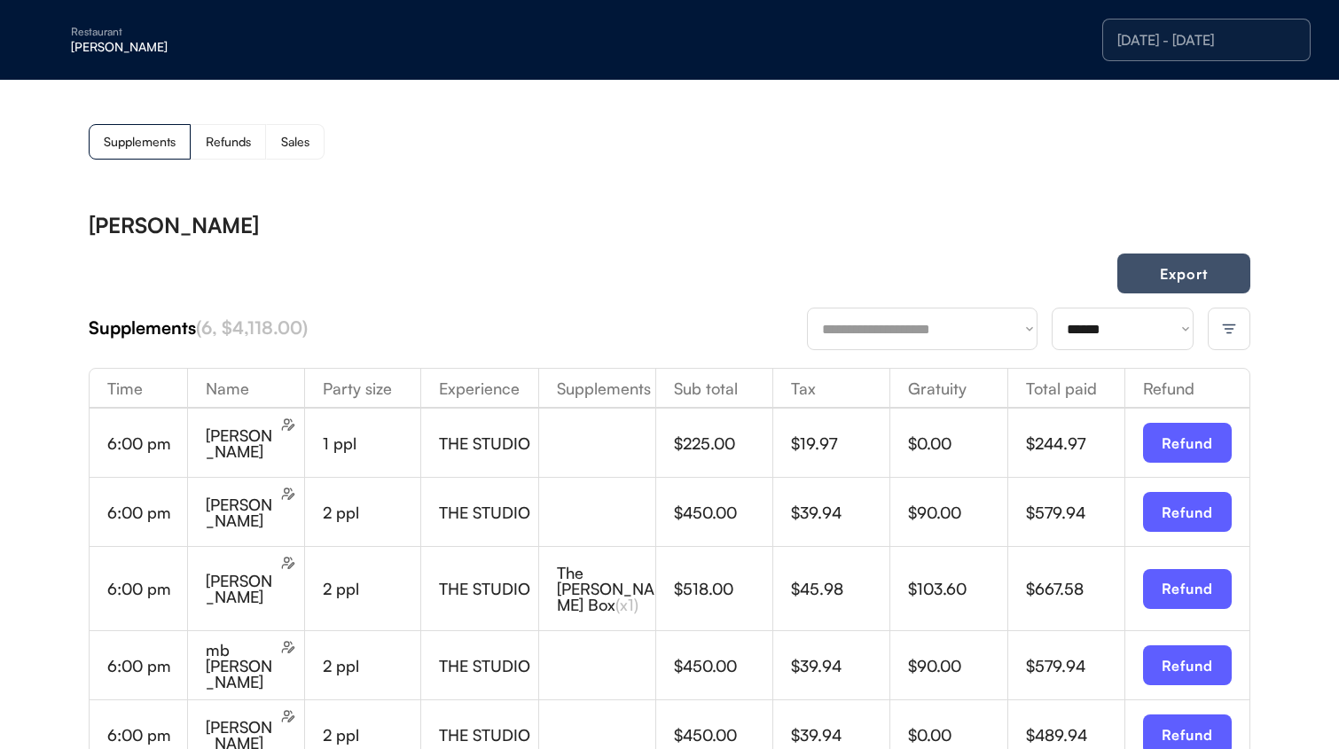
click at [1159, 277] on button "Export" at bounding box center [1183, 274] width 133 height 40
click at [1144, 319] on select "**********" at bounding box center [1122, 329] width 142 height 43
click at [1232, 324] on img at bounding box center [1229, 329] width 16 height 16
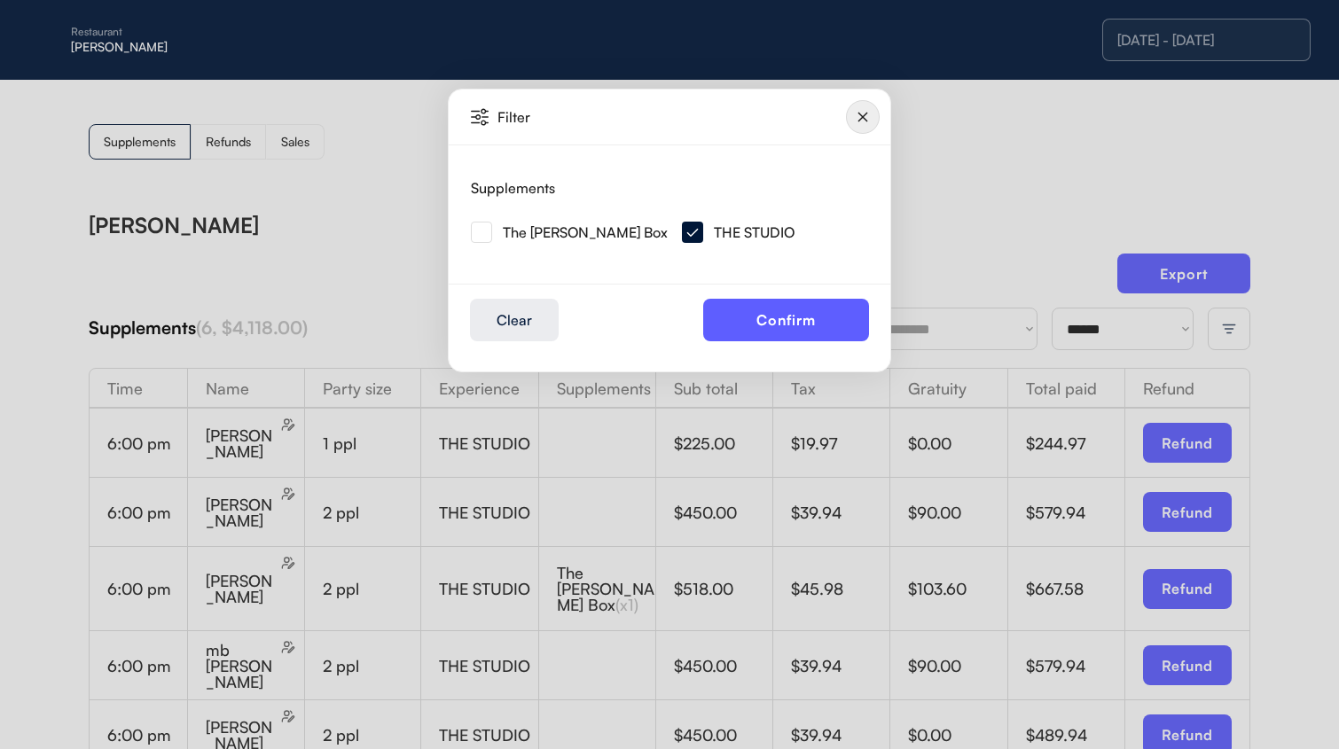
click at [605, 239] on div "The [PERSON_NAME] Box" at bounding box center [585, 232] width 165 height 14
click at [485, 235] on img at bounding box center [481, 232] width 21 height 21
click at [755, 232] on div "THE STUDIO" at bounding box center [754, 232] width 81 height 14
drag, startPoint x: 695, startPoint y: 233, endPoint x: 783, endPoint y: 183, distance: 101.3
click at [682, 233] on div "The [PERSON_NAME] Box" at bounding box center [576, 232] width 211 height 32
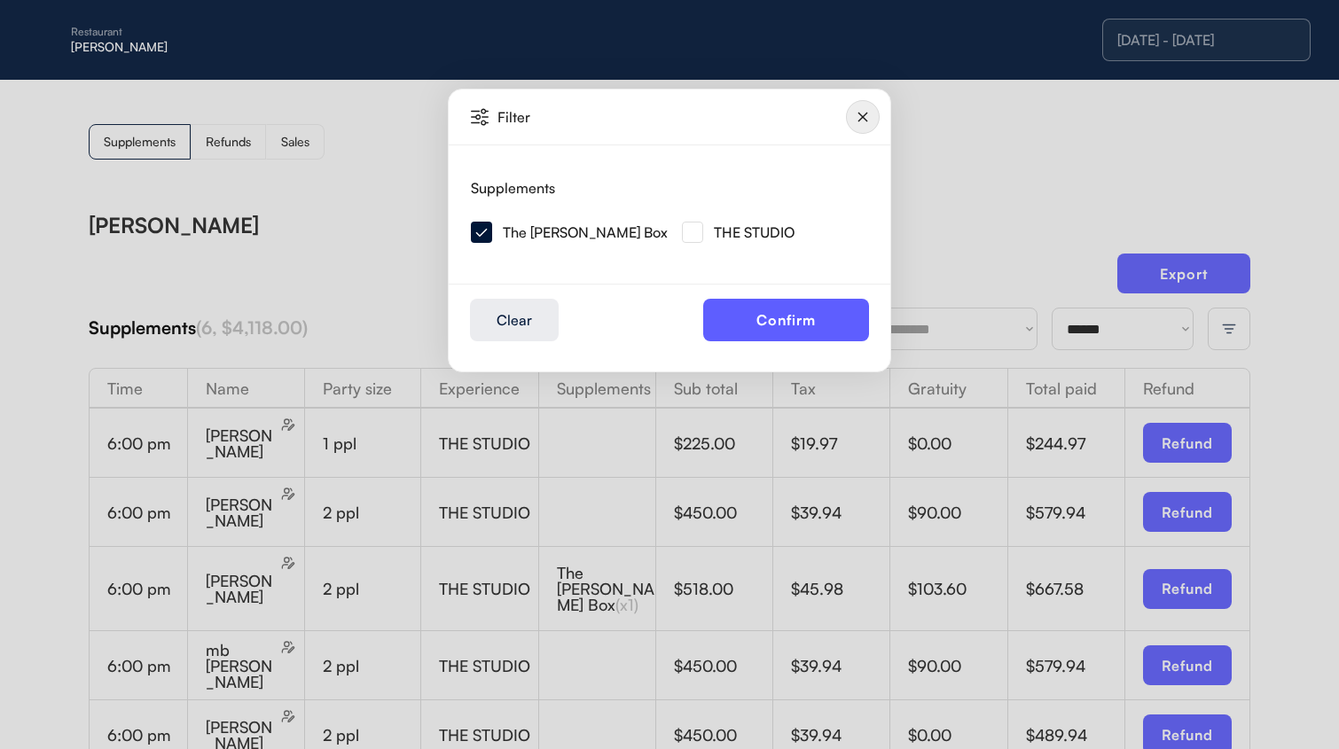
click at [845, 113] on div "Filter" at bounding box center [658, 117] width 375 height 18
click at [863, 121] on img at bounding box center [863, 117] width 34 height 34
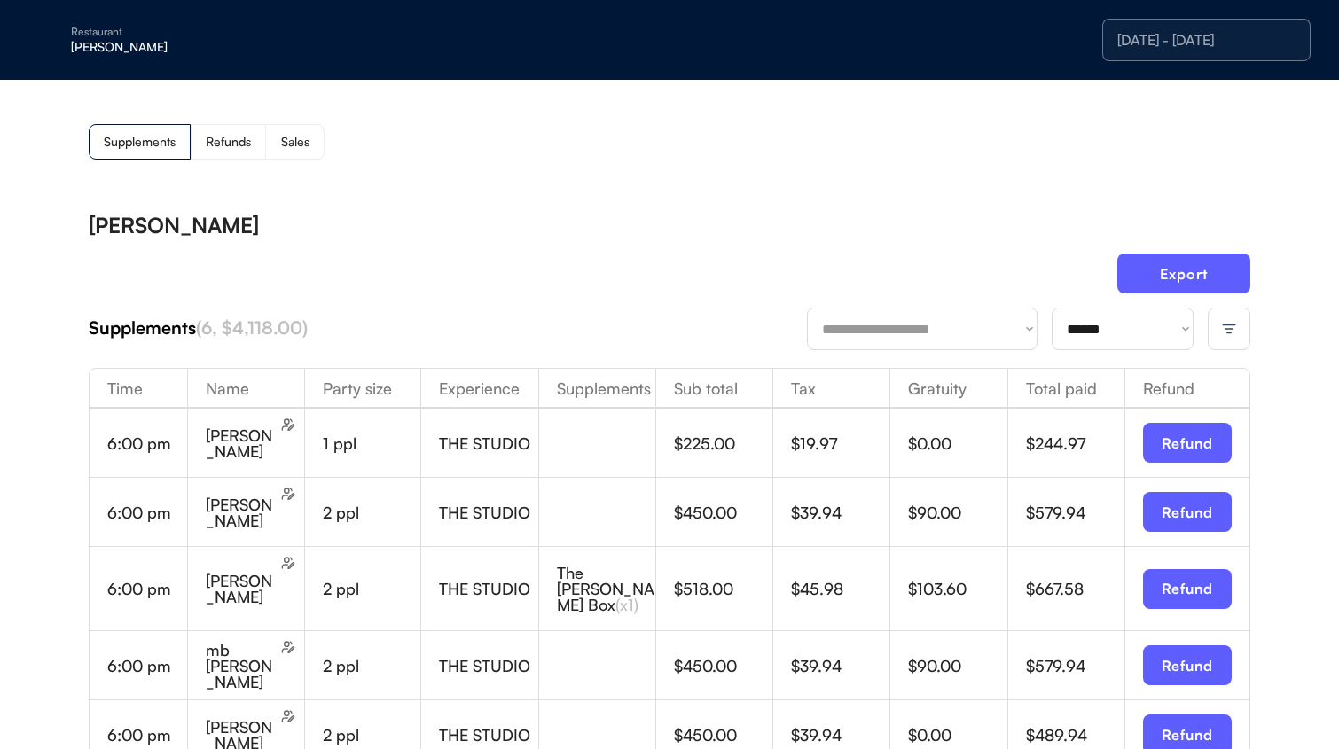
click at [280, 135] on div "Sales" at bounding box center [295, 141] width 59 height 35
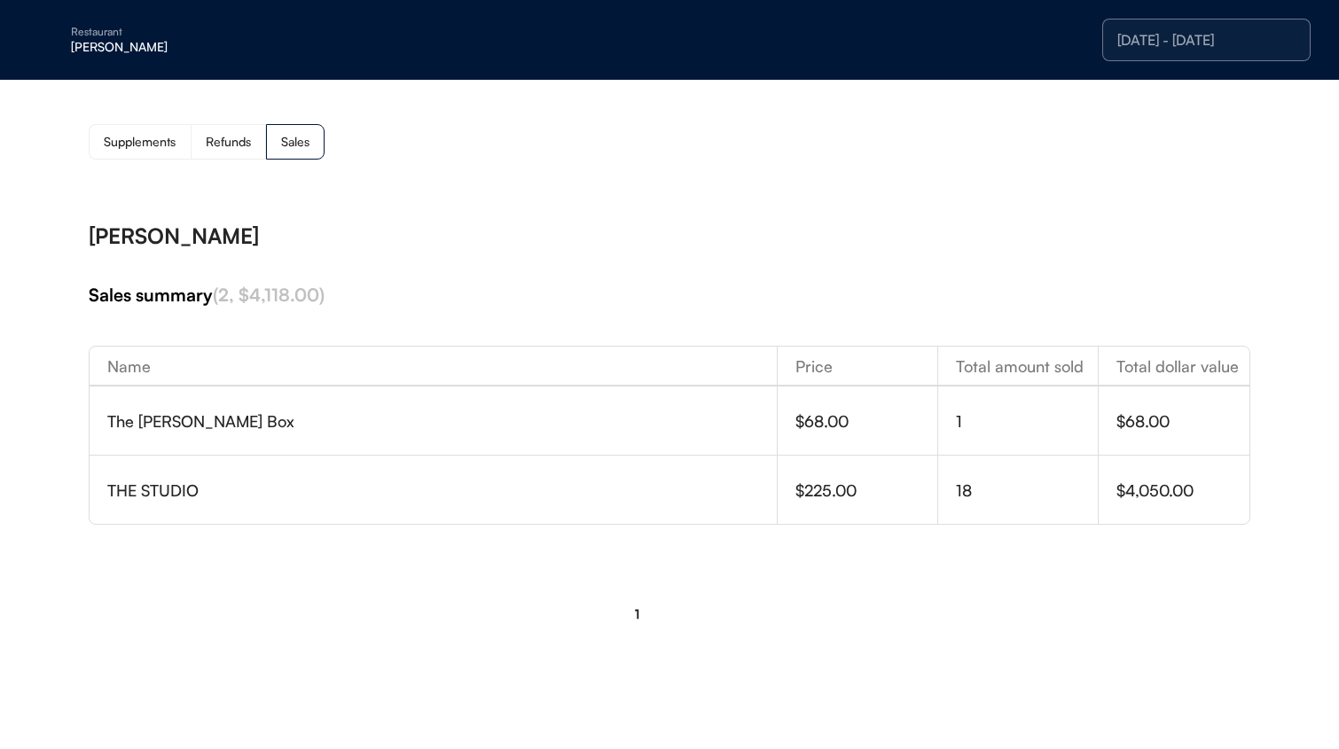
click at [1214, 44] on div "[DATE] - [DATE]" at bounding box center [1206, 40] width 178 height 14
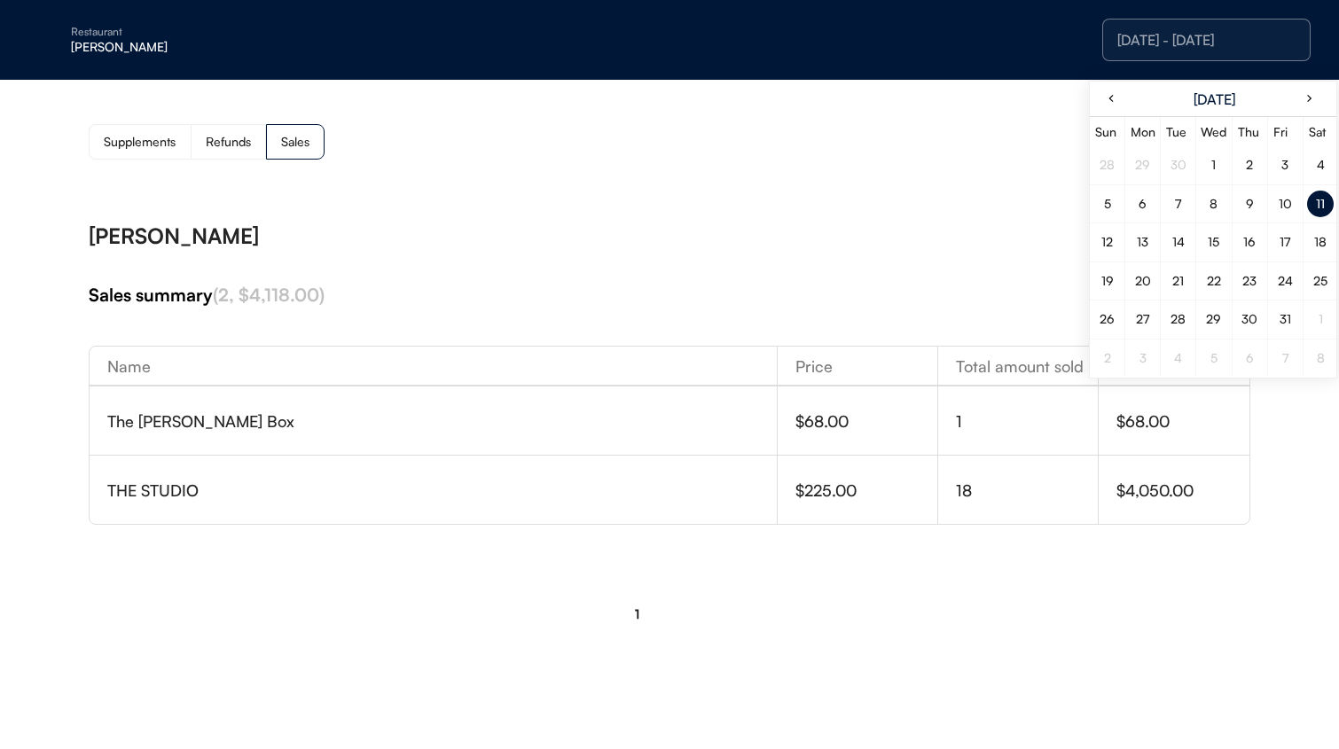
click at [1292, 212] on div "10" at bounding box center [1284, 204] width 27 height 27
click at [1287, 211] on div "10" at bounding box center [1284, 204] width 27 height 27
click at [685, 230] on div "[PERSON_NAME]" at bounding box center [669, 235] width 1161 height 21
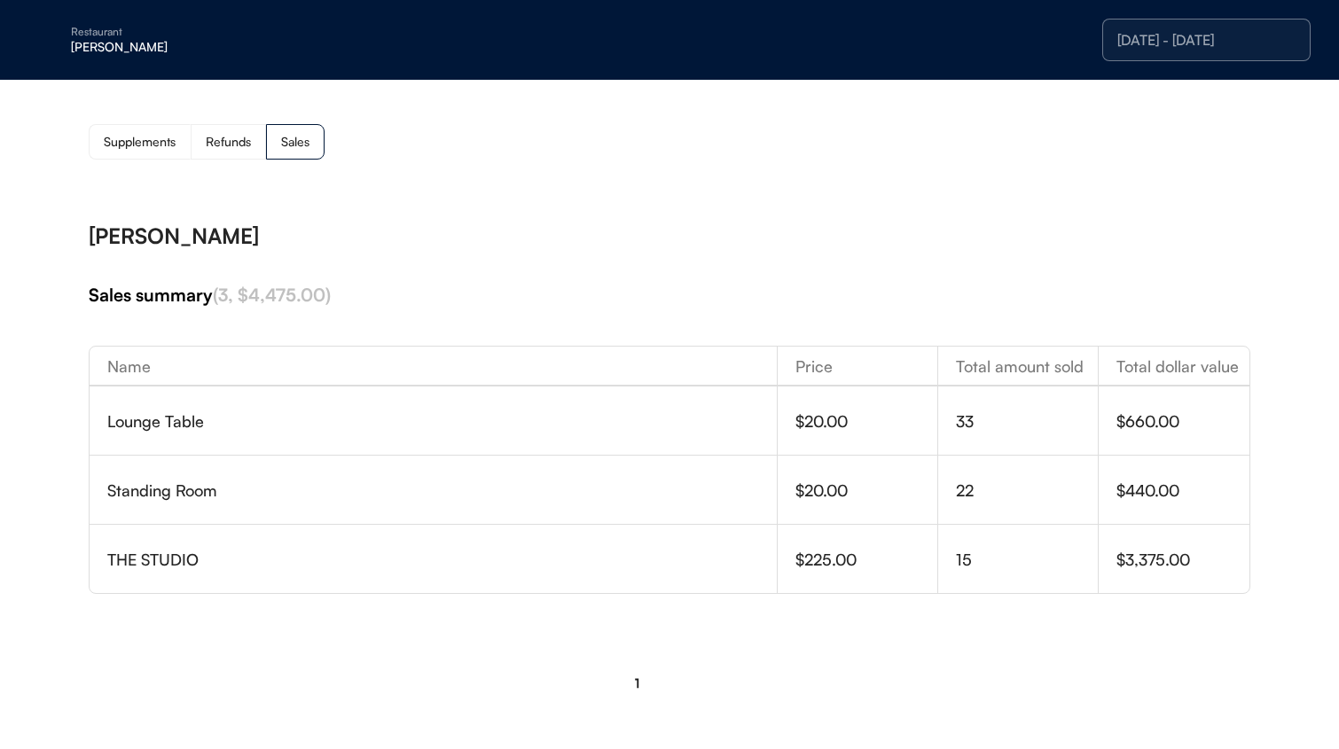
click at [141, 136] on div "Supplements" at bounding box center [140, 142] width 72 height 12
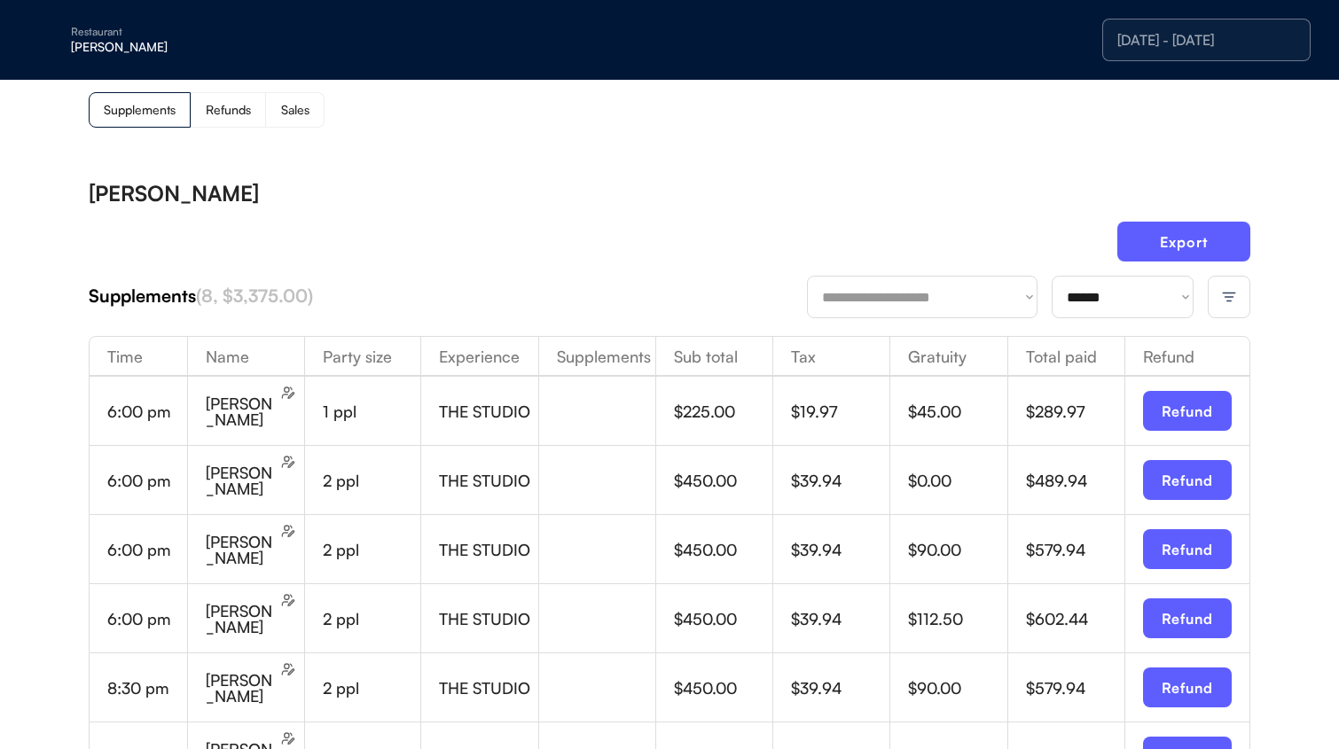
scroll to position [51, 0]
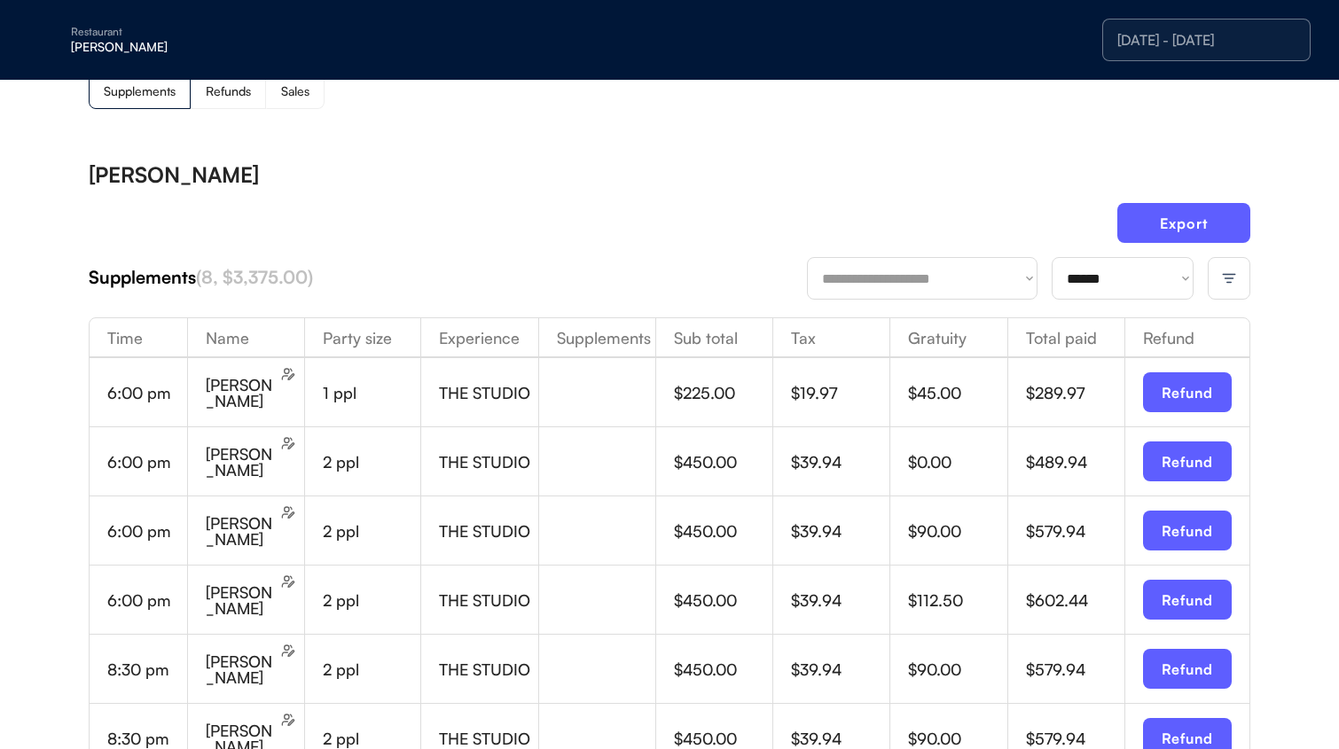
click at [1210, 272] on div at bounding box center [1228, 278] width 43 height 43
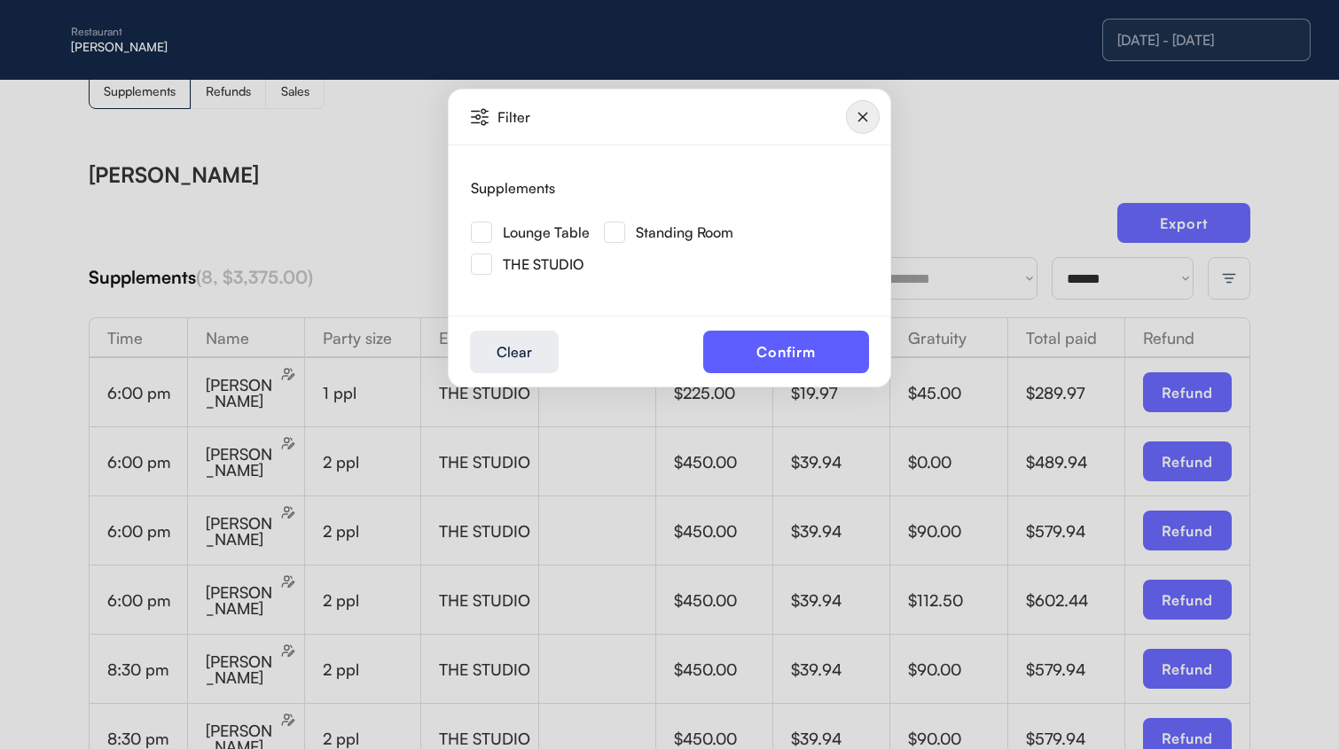
click at [488, 267] on img at bounding box center [481, 264] width 21 height 21
click at [734, 348] on button "Confirm" at bounding box center [786, 352] width 166 height 43
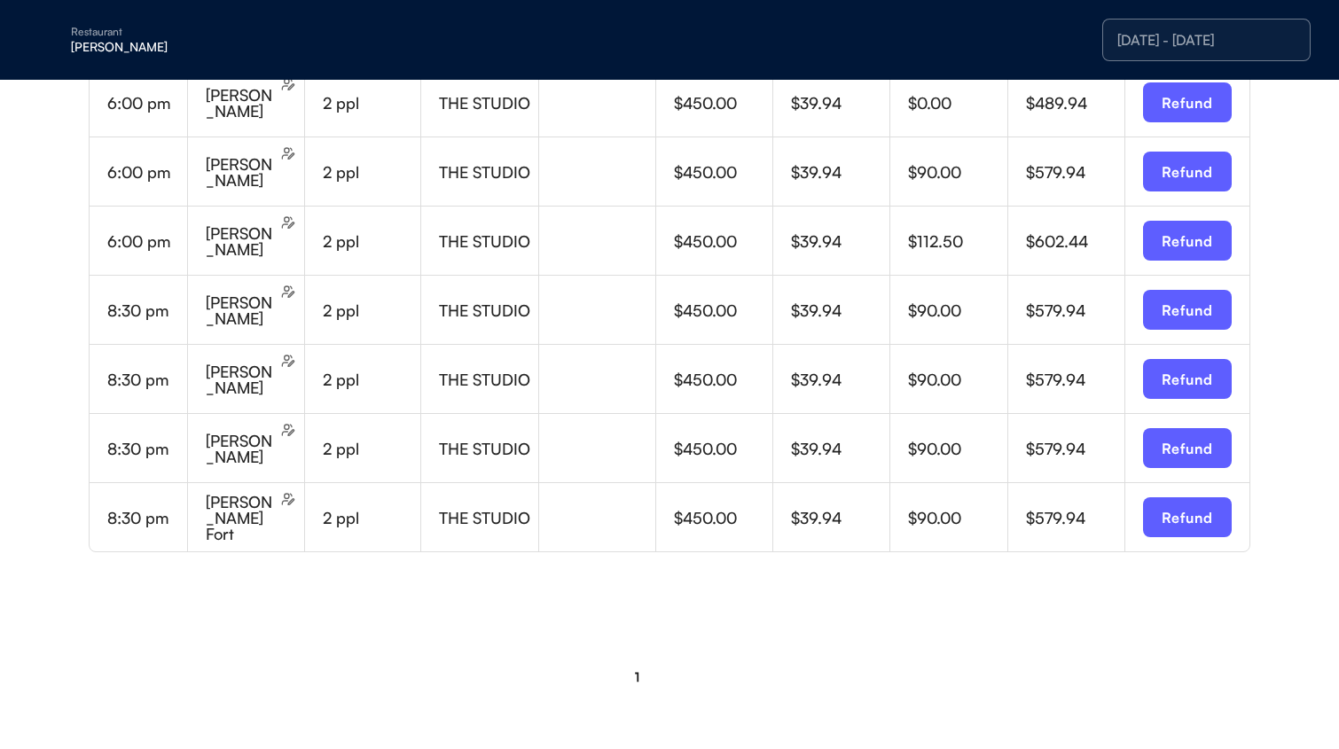
scroll to position [0, 0]
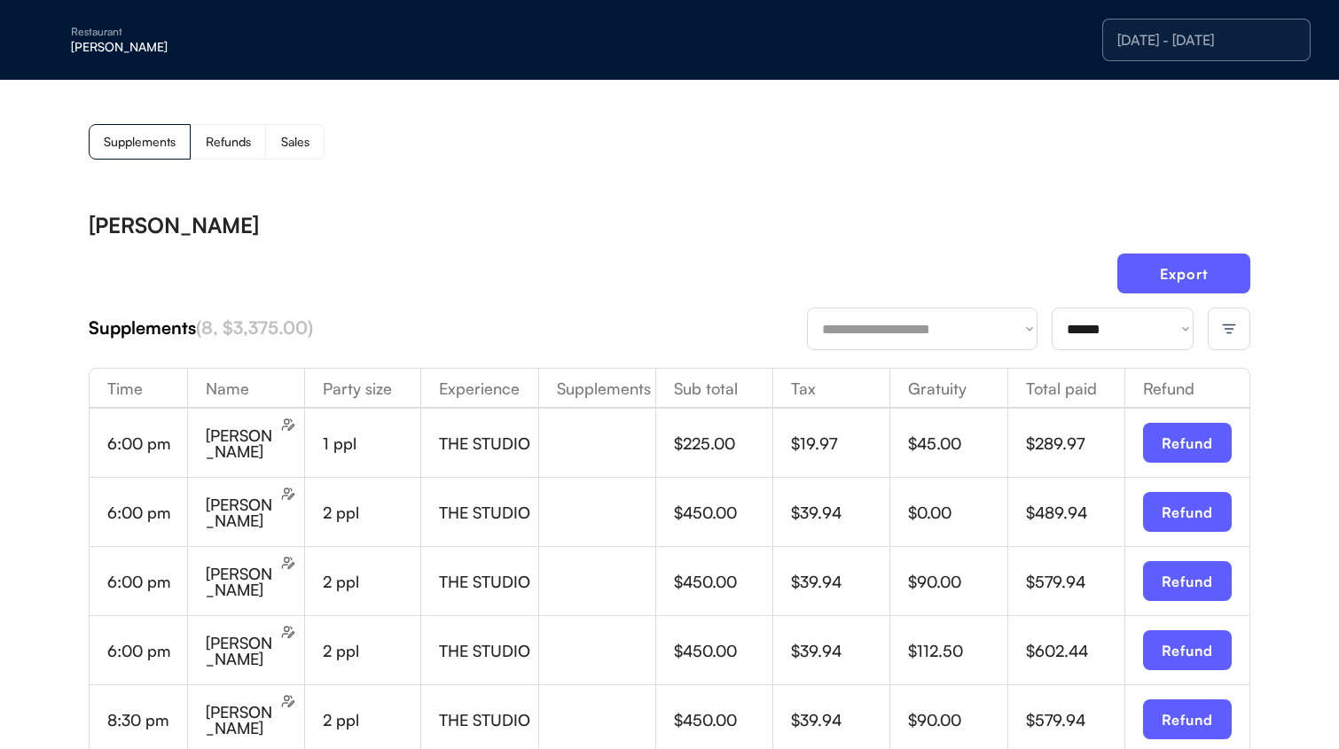
click at [1250, 277] on div "**********" at bounding box center [669, 607] width 1339 height 1054
click at [1222, 277] on button "Export" at bounding box center [1183, 274] width 133 height 40
